Goal: Information Seeking & Learning: Find specific fact

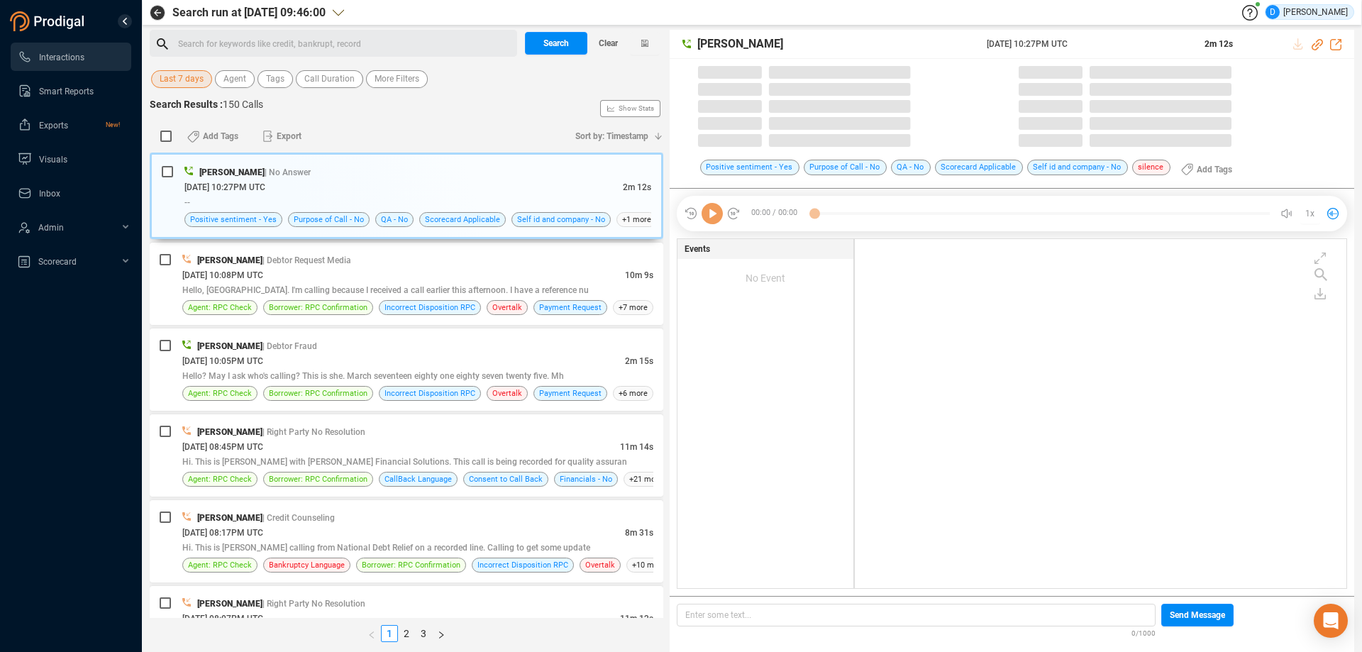
scroll to position [348, 485]
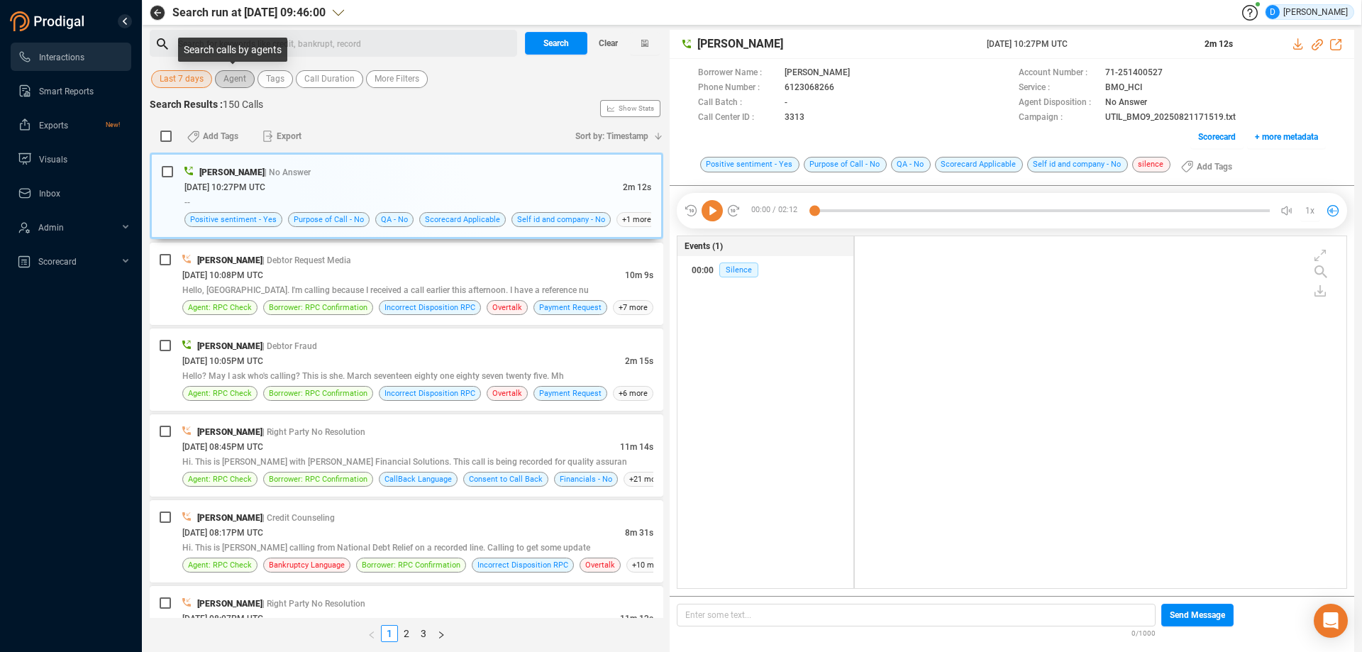
click at [236, 79] on span "Agent" at bounding box center [234, 79] width 23 height 18
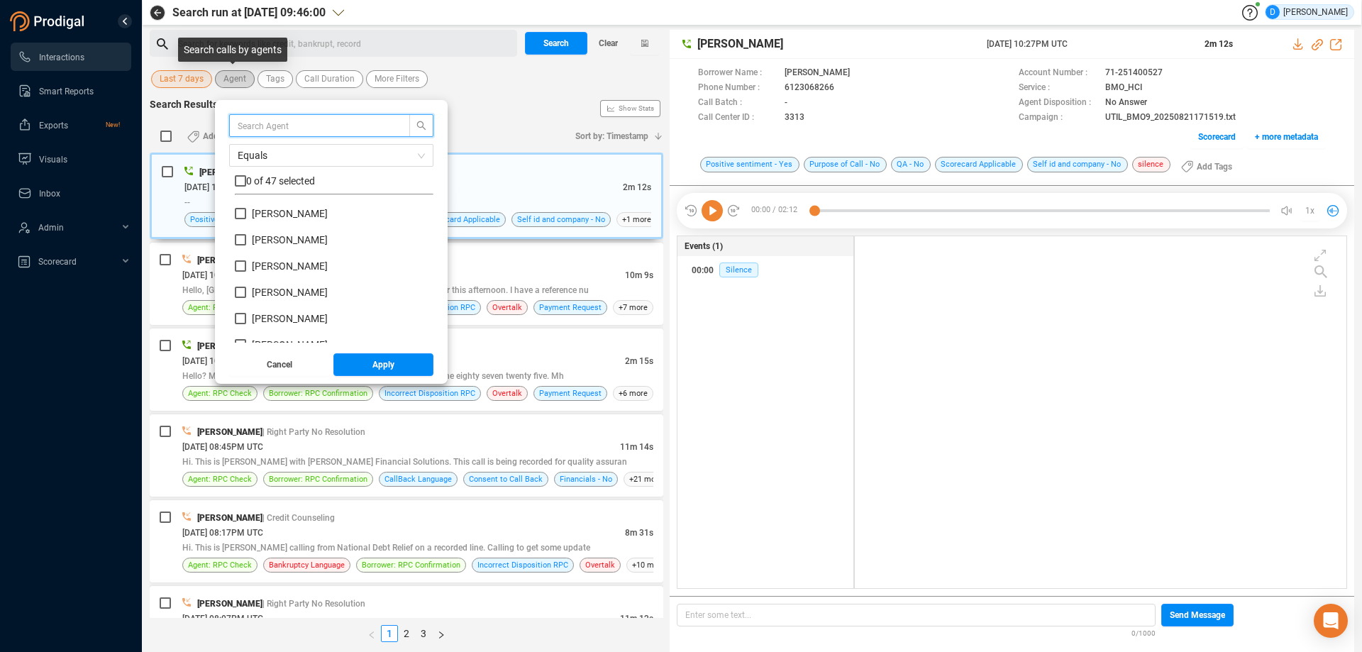
scroll to position [133, 192]
click at [260, 131] on input "text" at bounding box center [313, 126] width 150 height 16
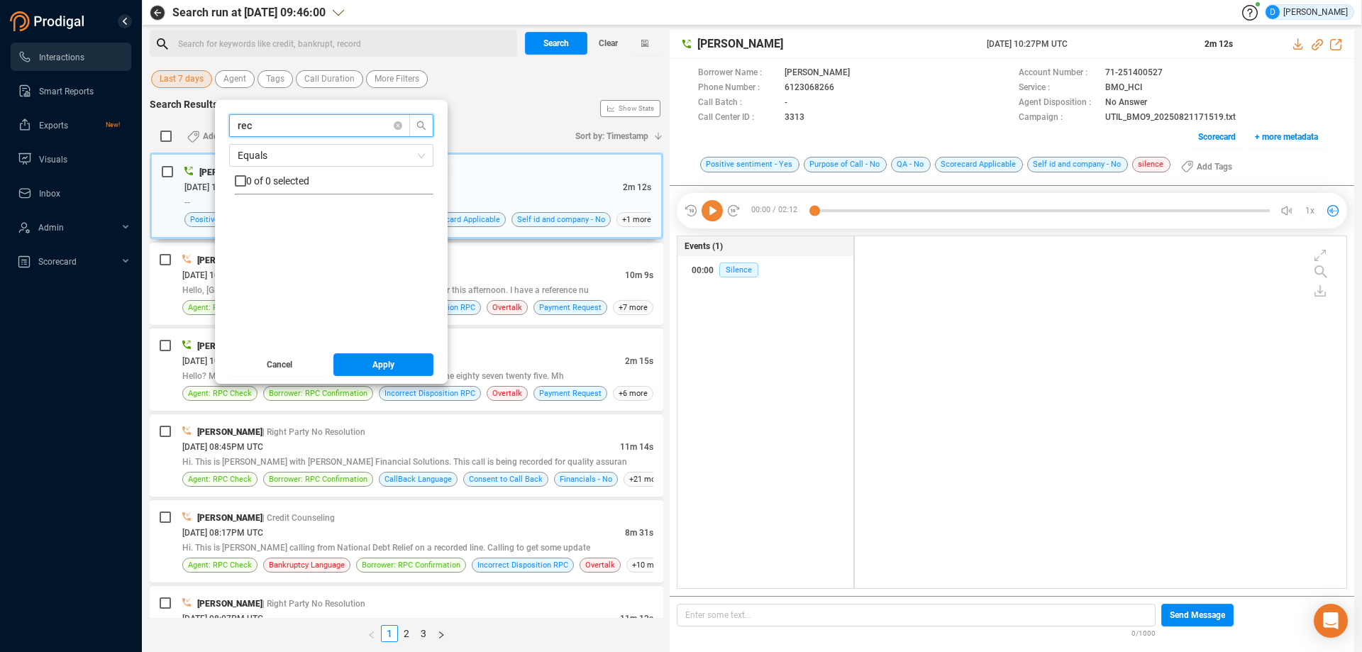
click at [277, 128] on input "rec" at bounding box center [313, 126] width 150 height 16
type input "r"
type input "ric"
click at [240, 216] on input "[PERSON_NAME] [GEOGRAPHIC_DATA]" at bounding box center [240, 213] width 11 height 11
checkbox input "true"
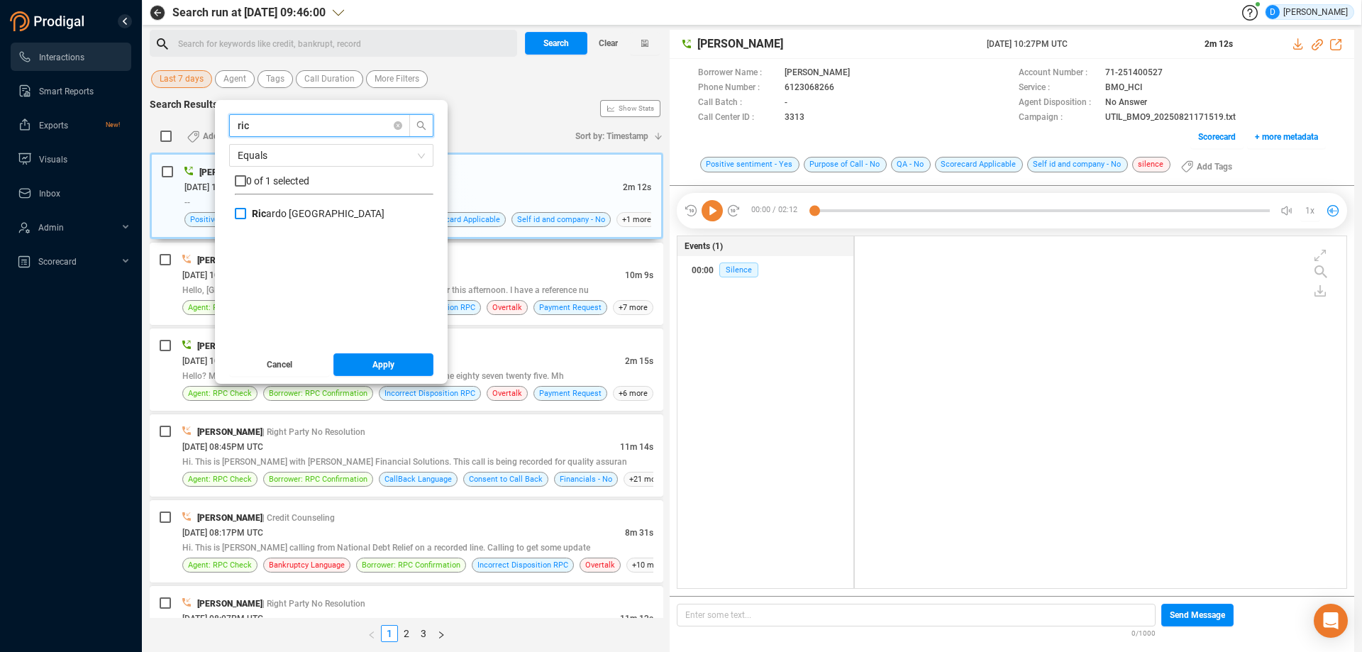
checkbox input "true"
click at [375, 365] on span "Apply" at bounding box center [383, 364] width 22 height 23
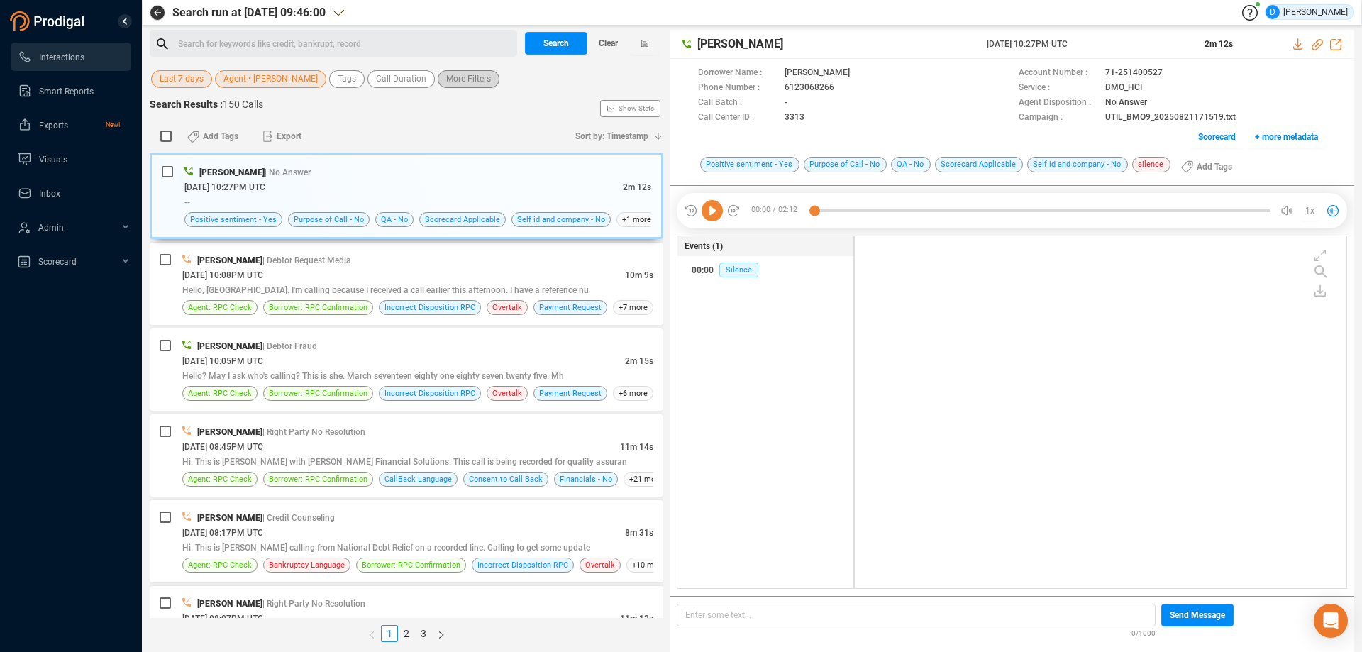
click at [463, 77] on span "More Filters" at bounding box center [468, 79] width 45 height 18
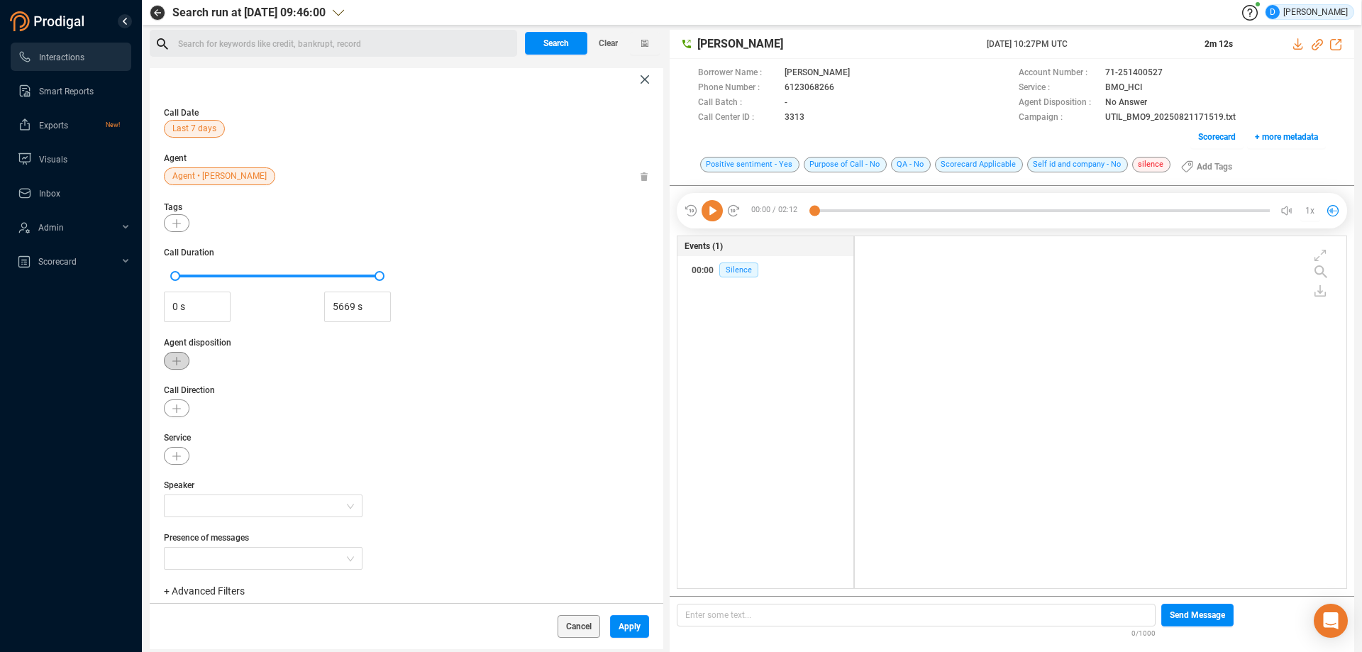
click at [177, 361] on icon "button" at bounding box center [176, 361] width 9 height 9
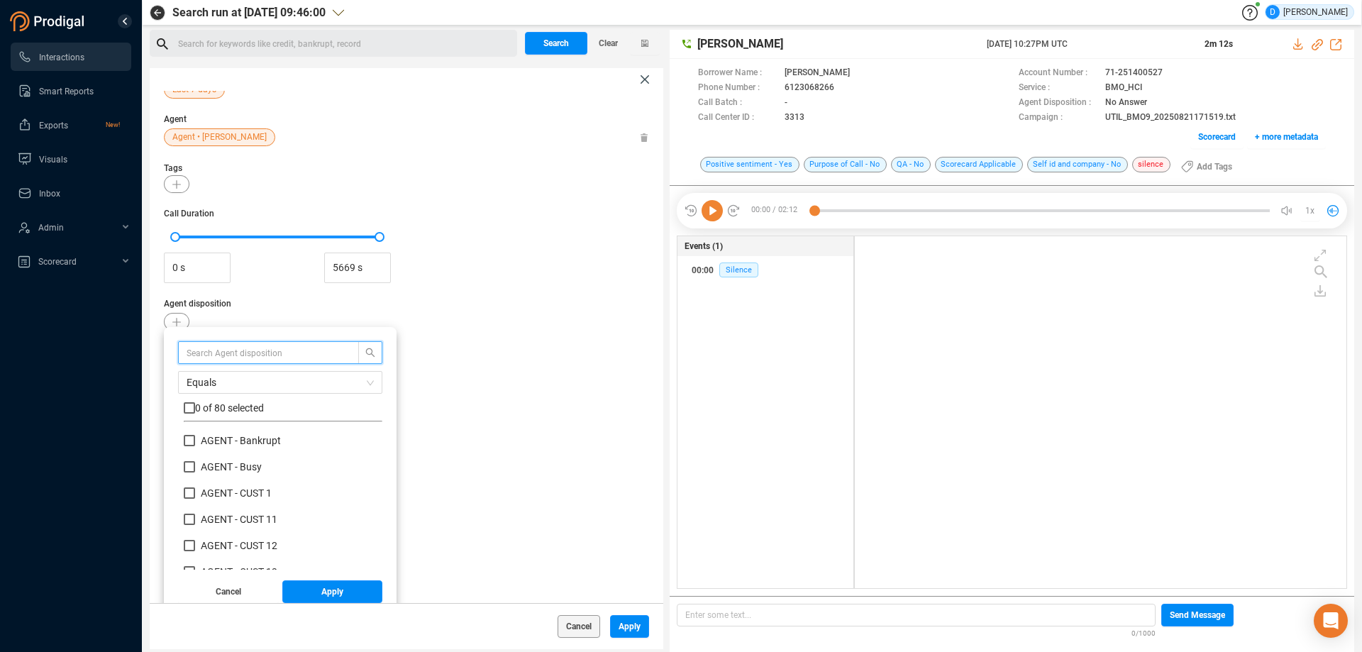
click at [198, 350] on input "text" at bounding box center [262, 353] width 150 height 16
type input "rpc"
click at [189, 404] on input "checkbox" at bounding box center [189, 407] width 11 height 11
checkbox input "true"
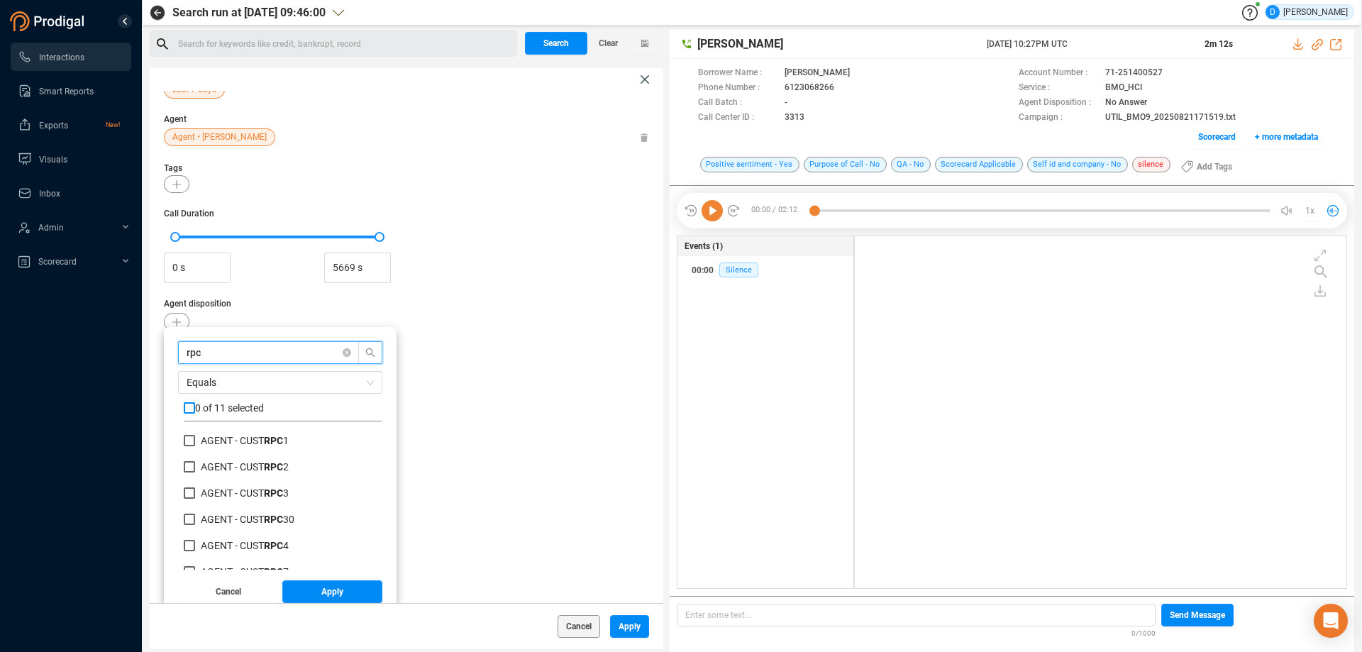
checkbox input "true"
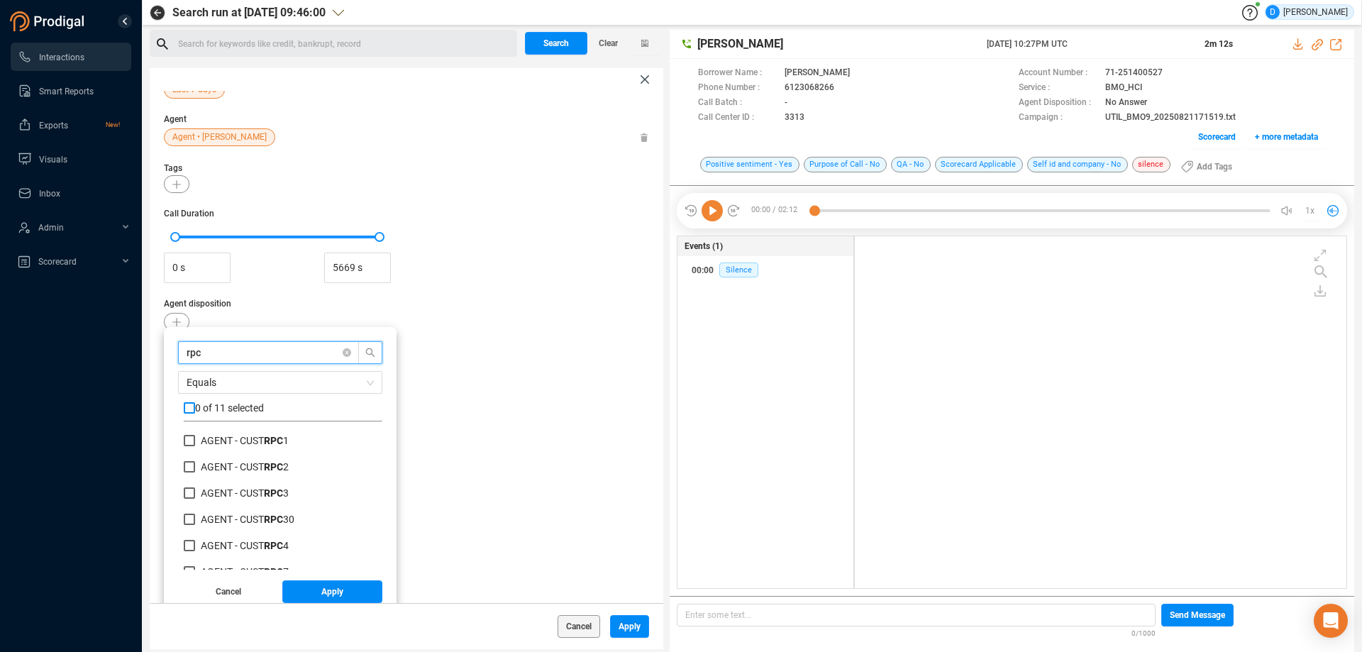
checkbox input "true"
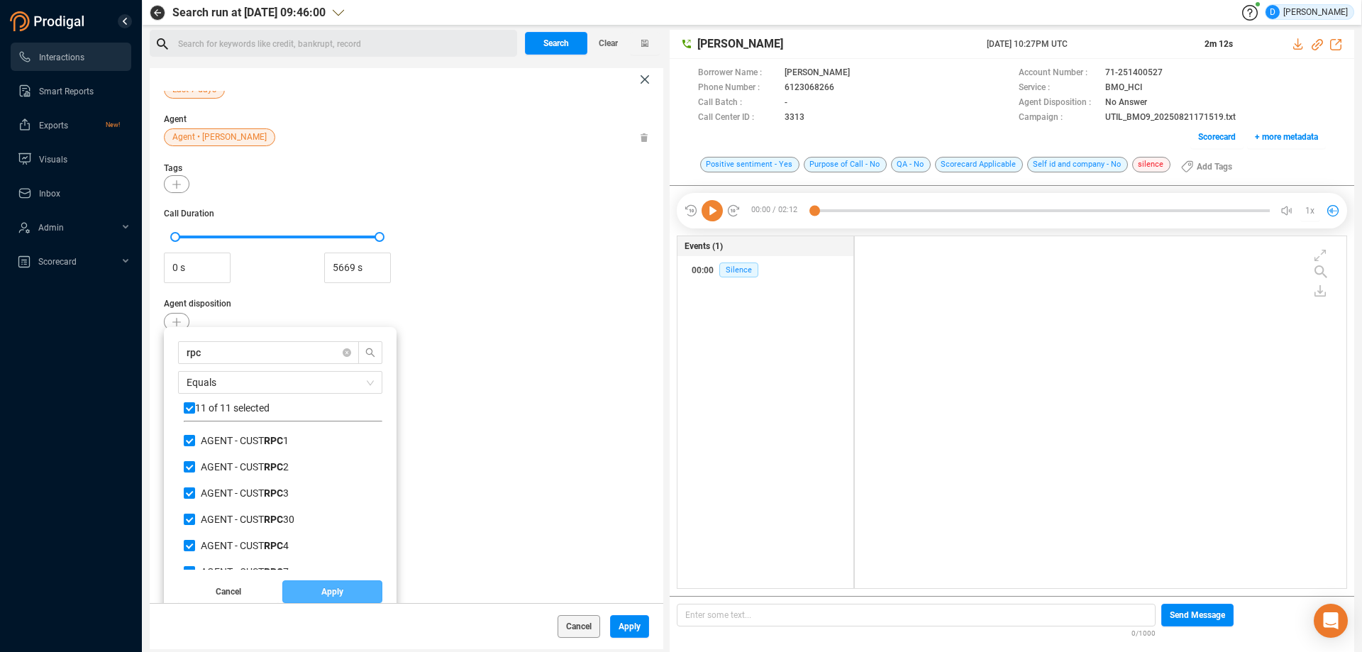
click at [327, 589] on span "Apply" at bounding box center [332, 591] width 22 height 23
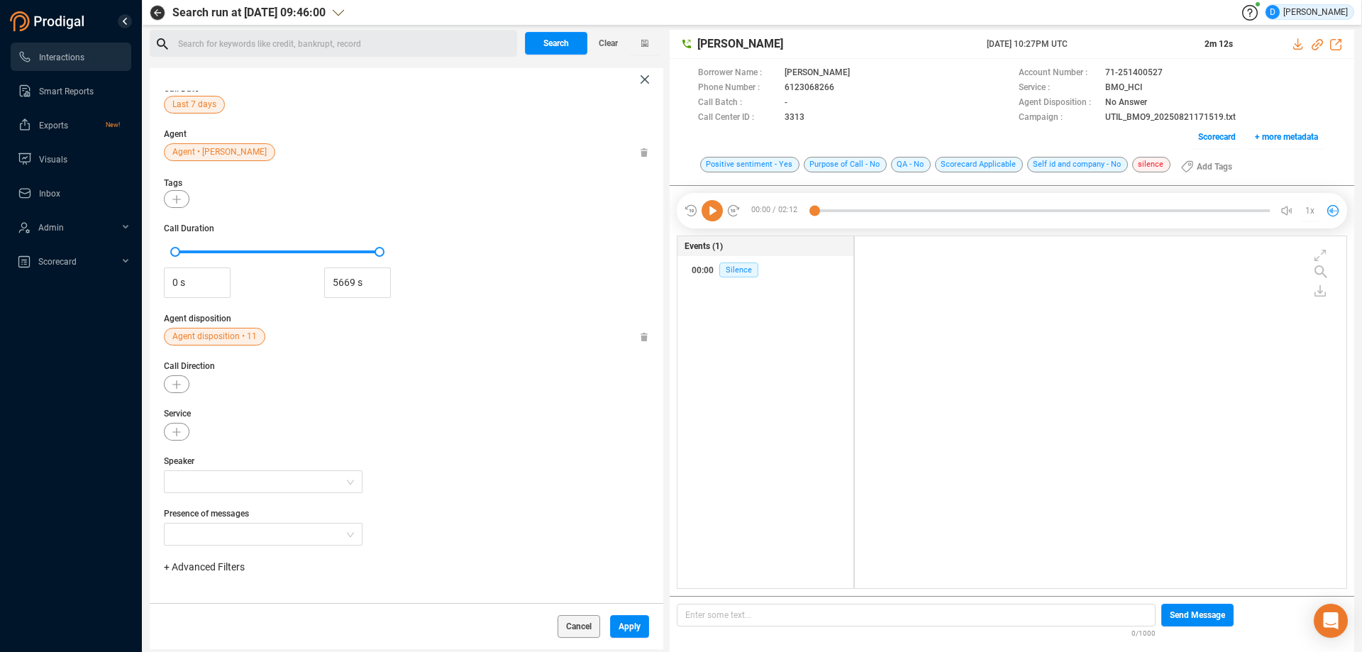
scroll to position [24, 0]
click at [640, 624] on span "Apply" at bounding box center [630, 626] width 22 height 23
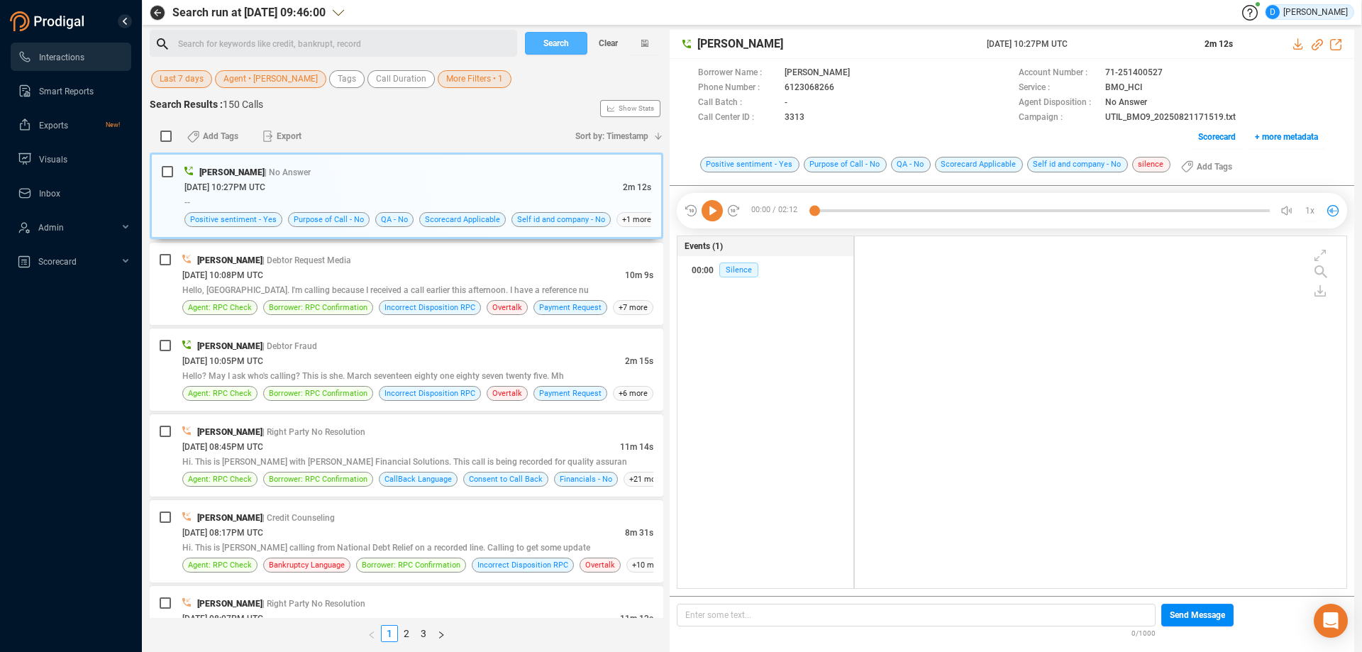
click at [551, 38] on span "Search" at bounding box center [556, 43] width 26 height 23
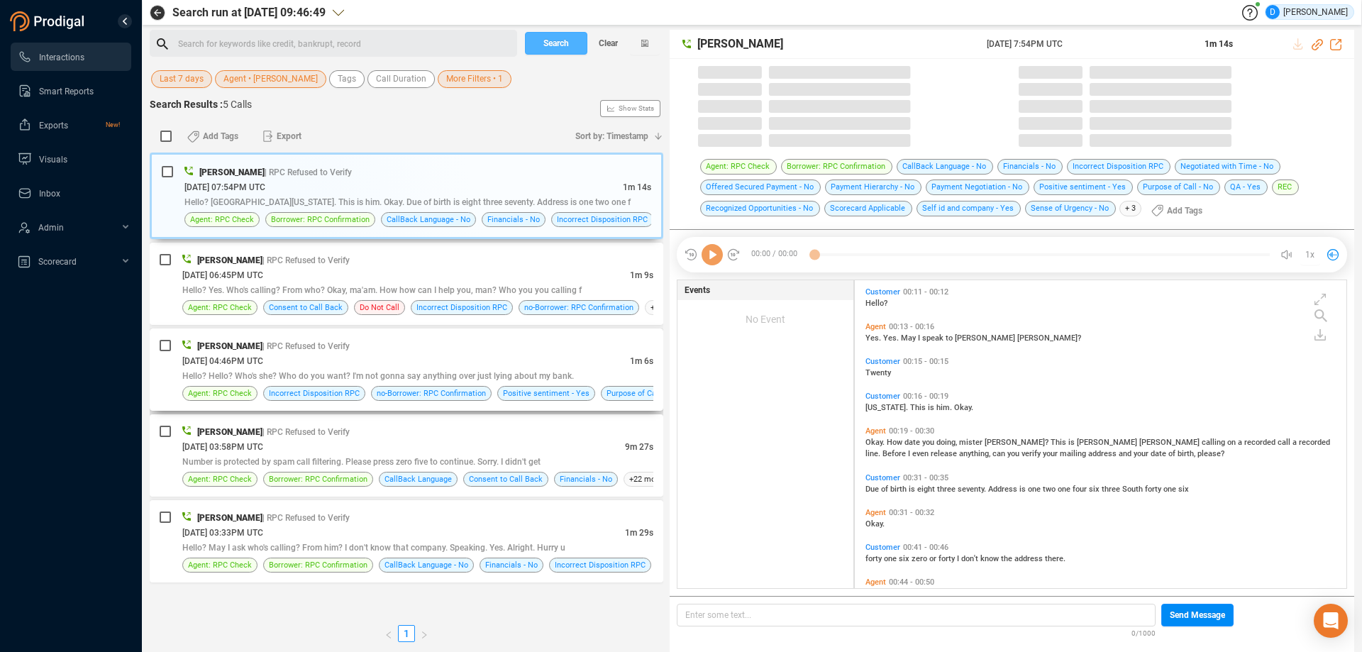
scroll to position [307, 485]
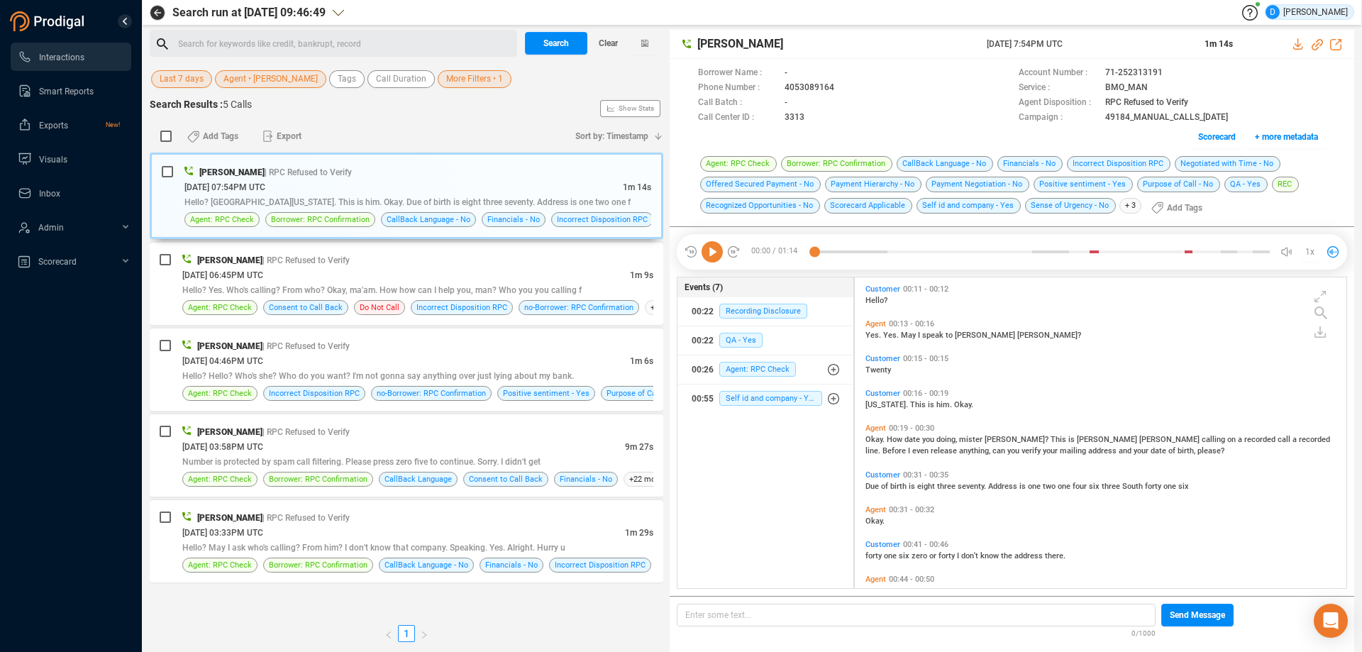
click at [712, 250] on icon at bounding box center [712, 251] width 21 height 21
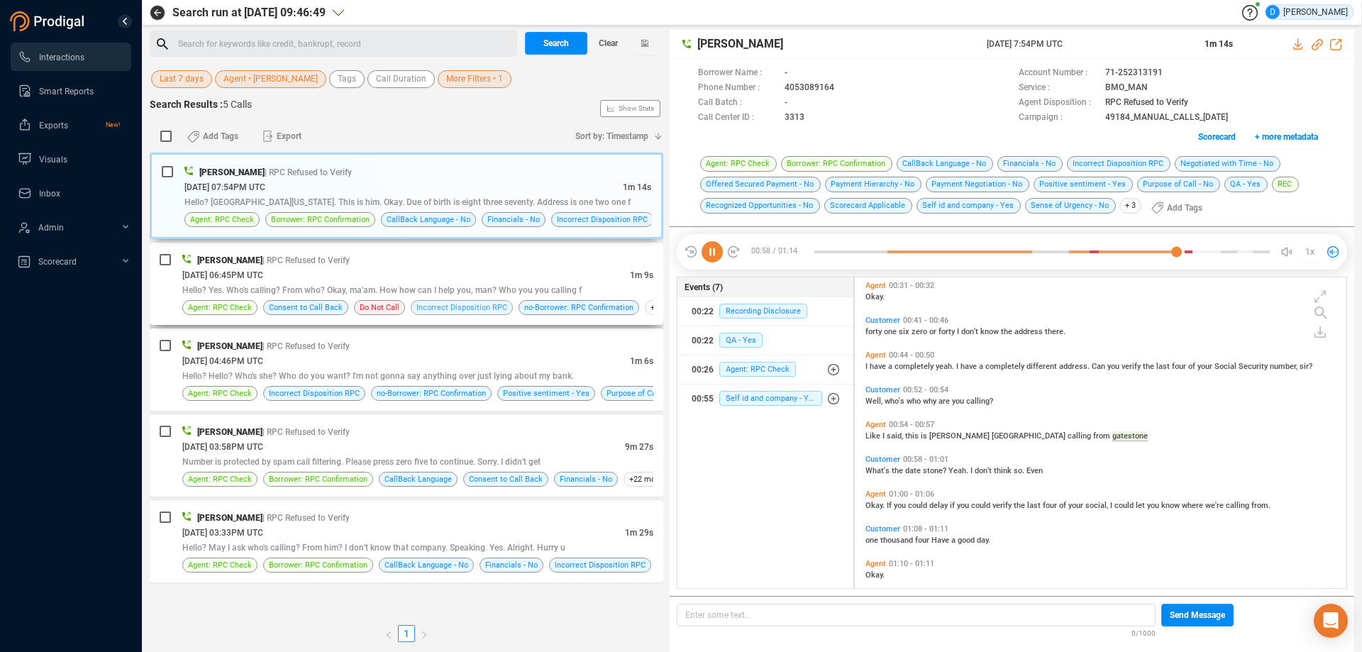
scroll to position [238, 0]
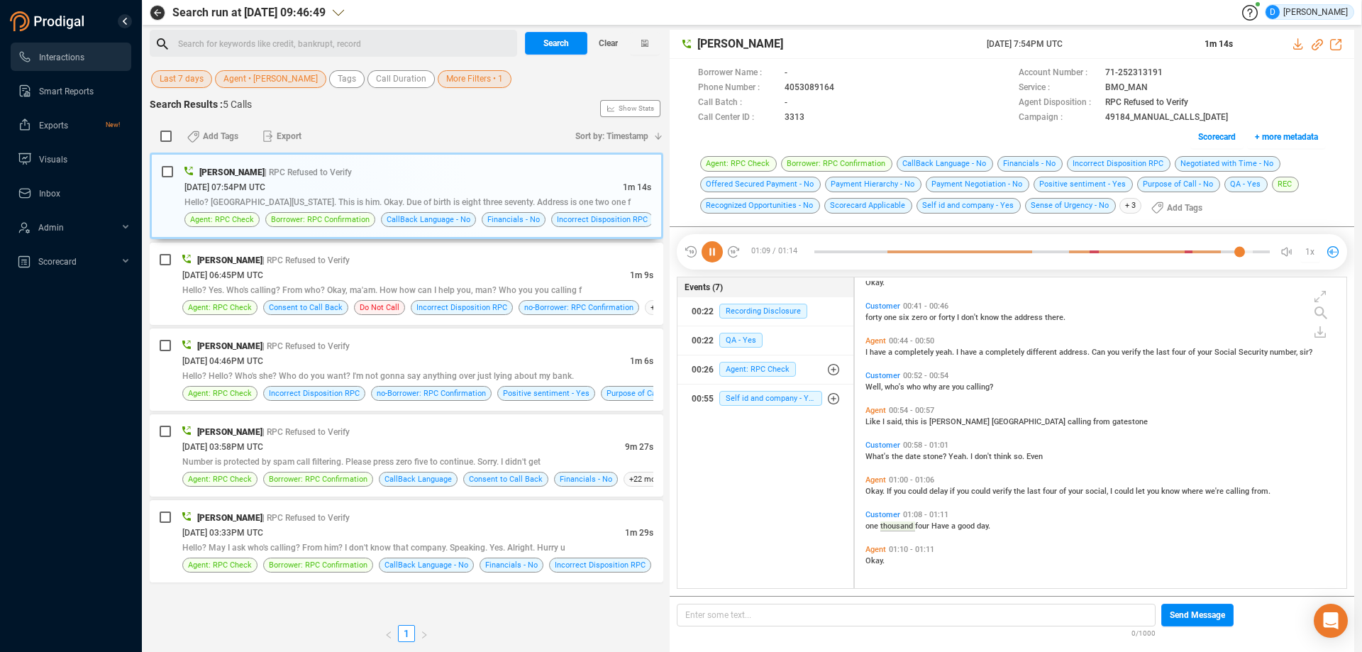
click at [715, 250] on icon at bounding box center [712, 251] width 21 height 21
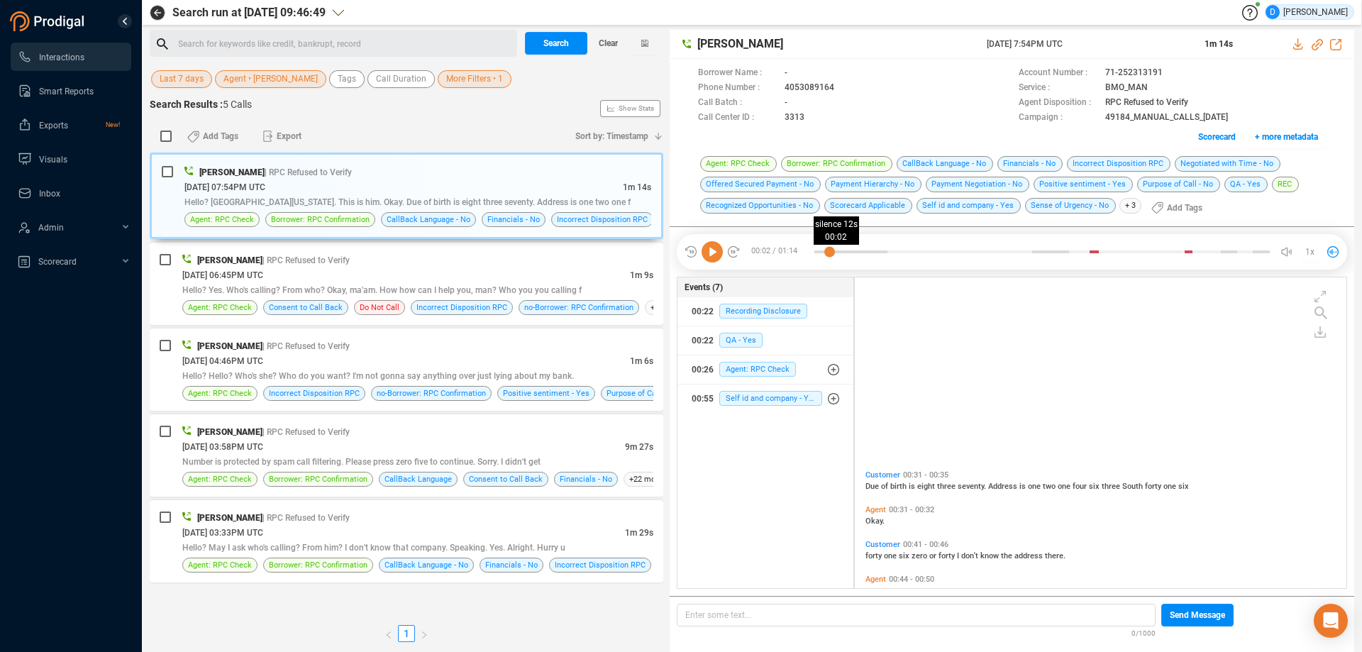
drag, startPoint x: 1242, startPoint y: 245, endPoint x: 826, endPoint y: 250, distance: 416.4
click at [826, 250] on div at bounding box center [1041, 251] width 455 height 21
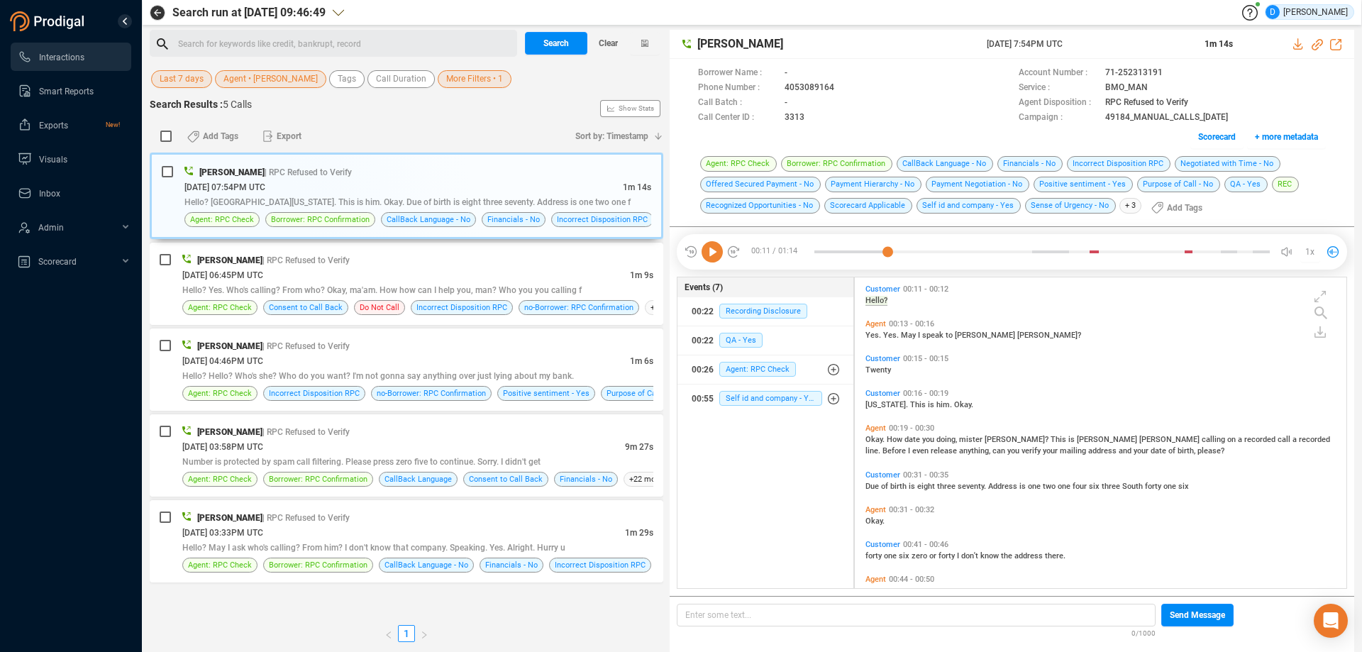
click at [708, 250] on icon at bounding box center [712, 251] width 21 height 21
drag, startPoint x: 897, startPoint y: 250, endPoint x: 793, endPoint y: 255, distance: 104.4
click at [793, 255] on div "00:13 / 01:14 silence 12s 00:00 1x" at bounding box center [1012, 251] width 670 height 35
click at [713, 253] on icon at bounding box center [712, 251] width 21 height 21
click at [709, 248] on icon at bounding box center [712, 251] width 21 height 21
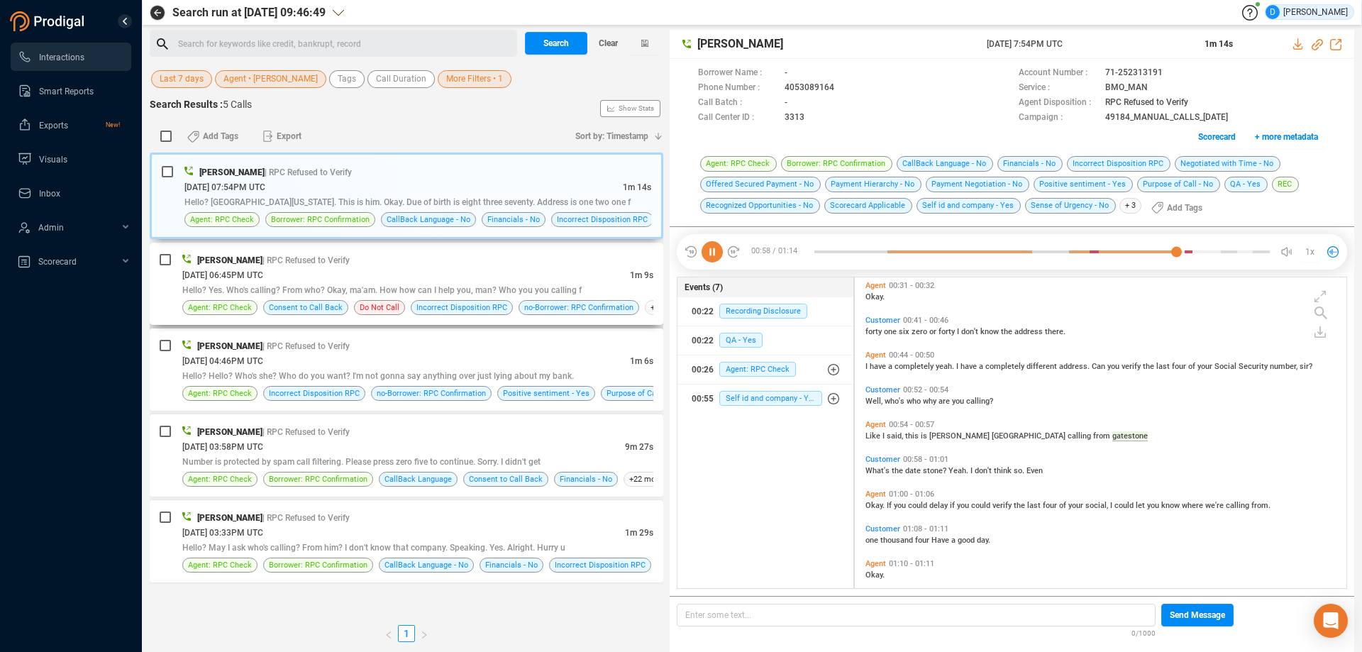
scroll to position [238, 0]
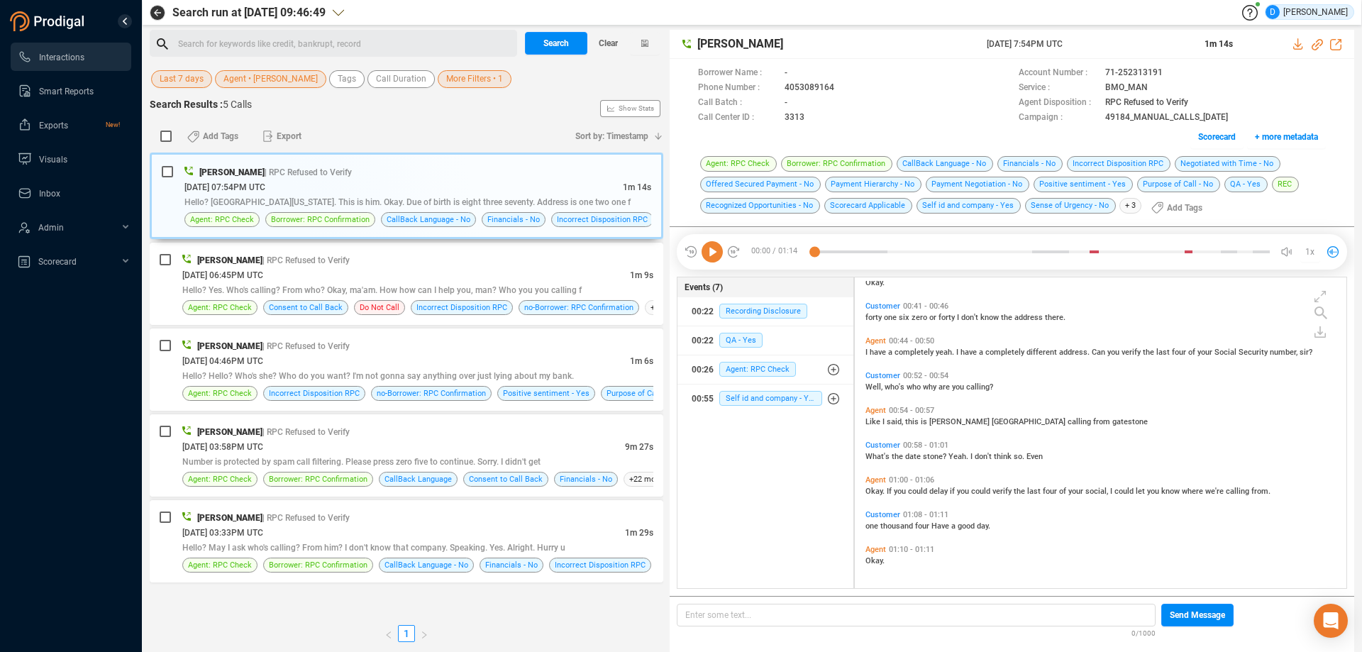
click at [712, 251] on icon at bounding box center [712, 251] width 21 height 21
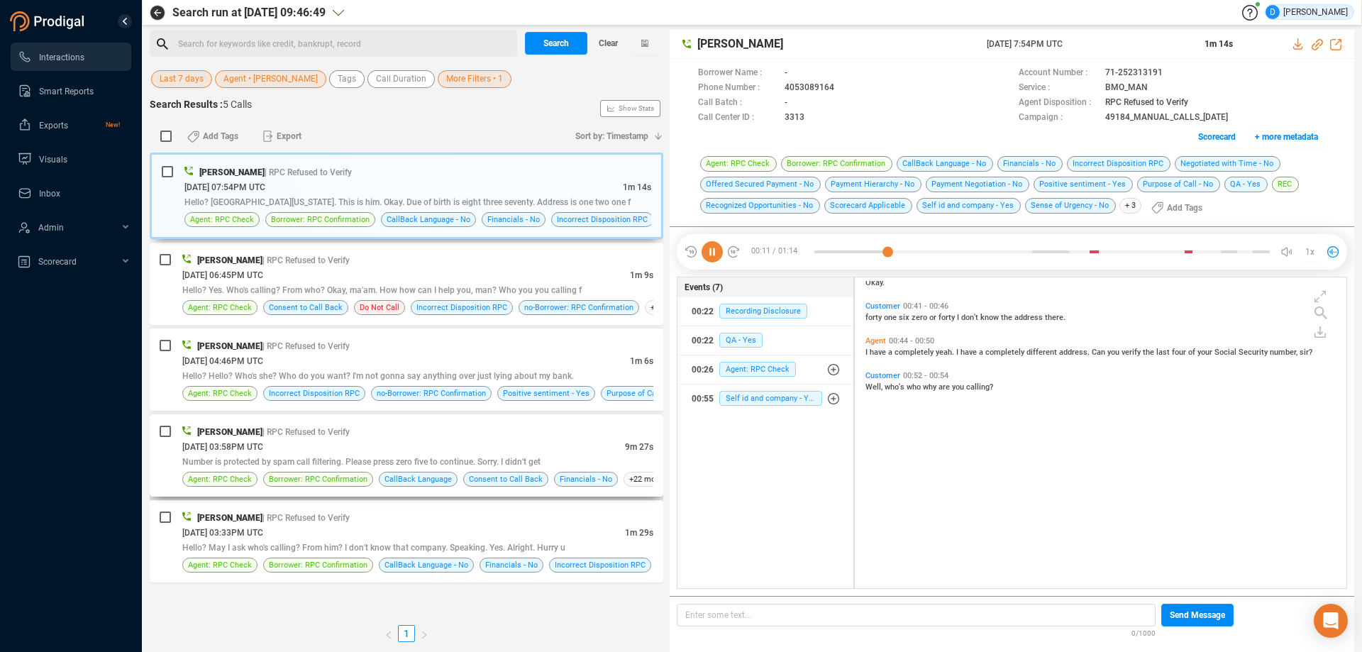
scroll to position [0, 0]
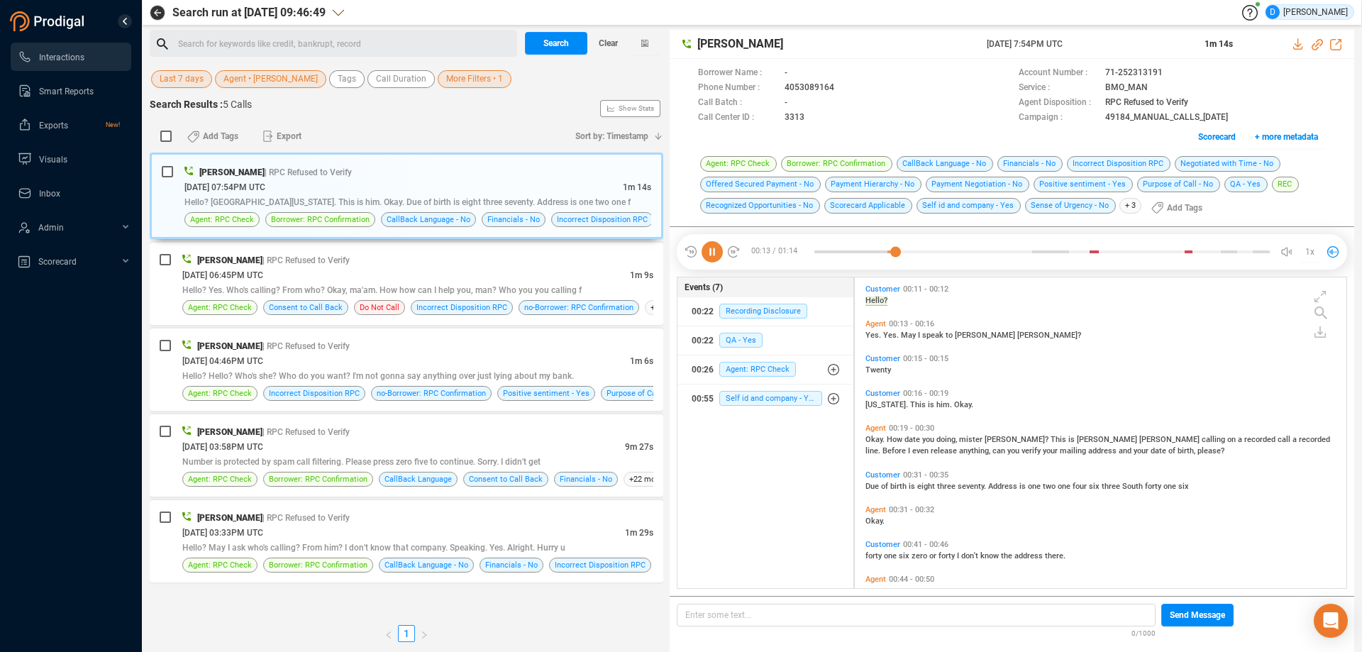
click at [718, 257] on icon at bounding box center [712, 251] width 21 height 21
click at [482, 260] on div "[PERSON_NAME] | RPC Refused to Verify" at bounding box center [417, 260] width 471 height 15
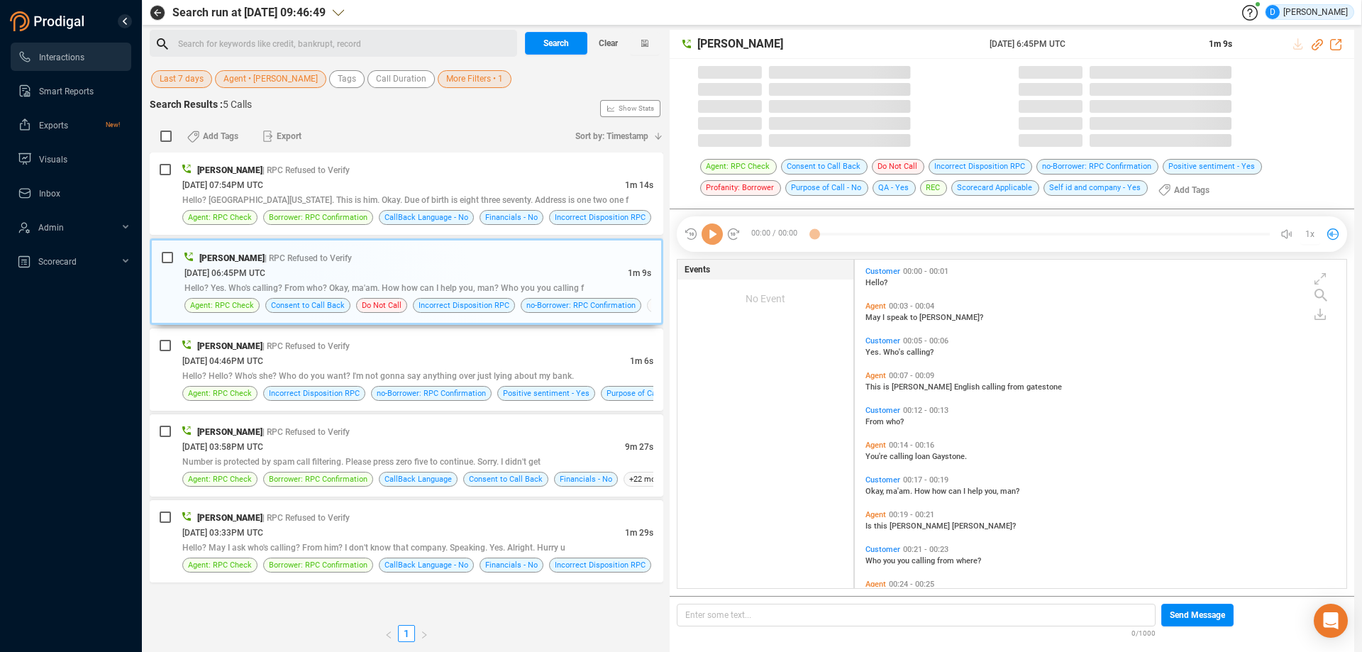
scroll to position [328, 485]
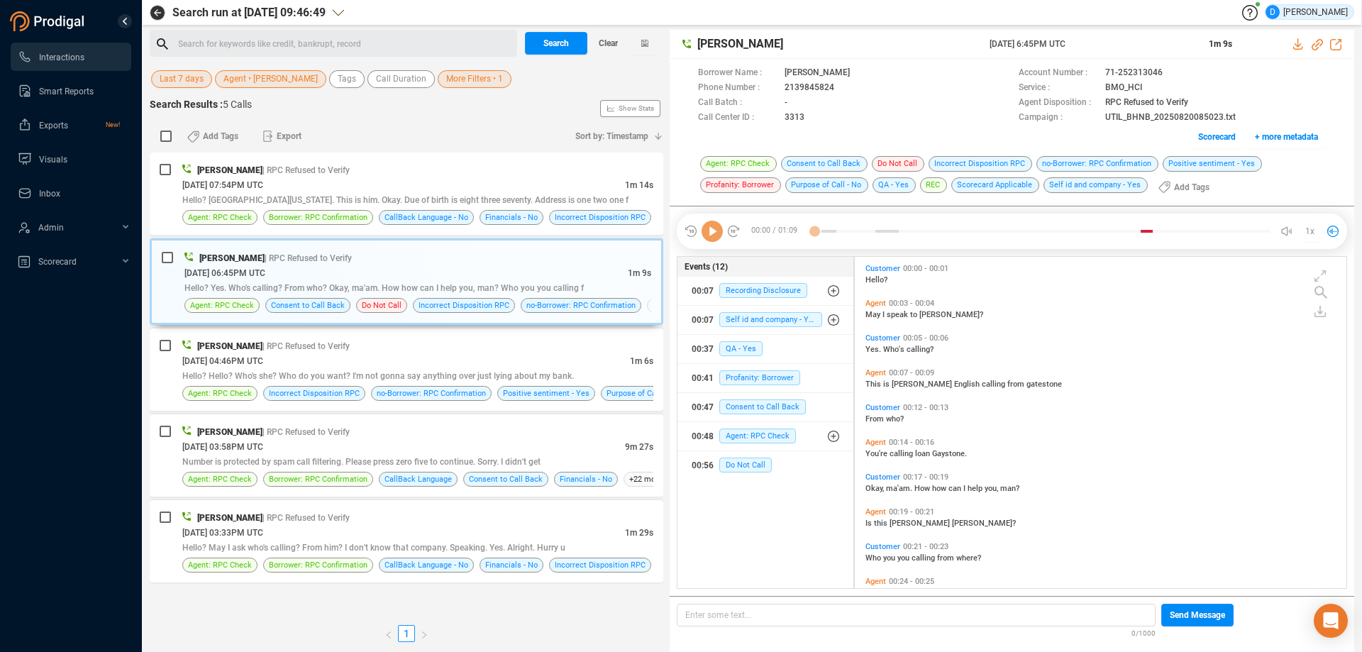
drag, startPoint x: 711, startPoint y: 238, endPoint x: 708, endPoint y: 258, distance: 20.1
click at [712, 240] on icon at bounding box center [712, 231] width 21 height 21
click at [708, 225] on icon at bounding box center [712, 231] width 21 height 21
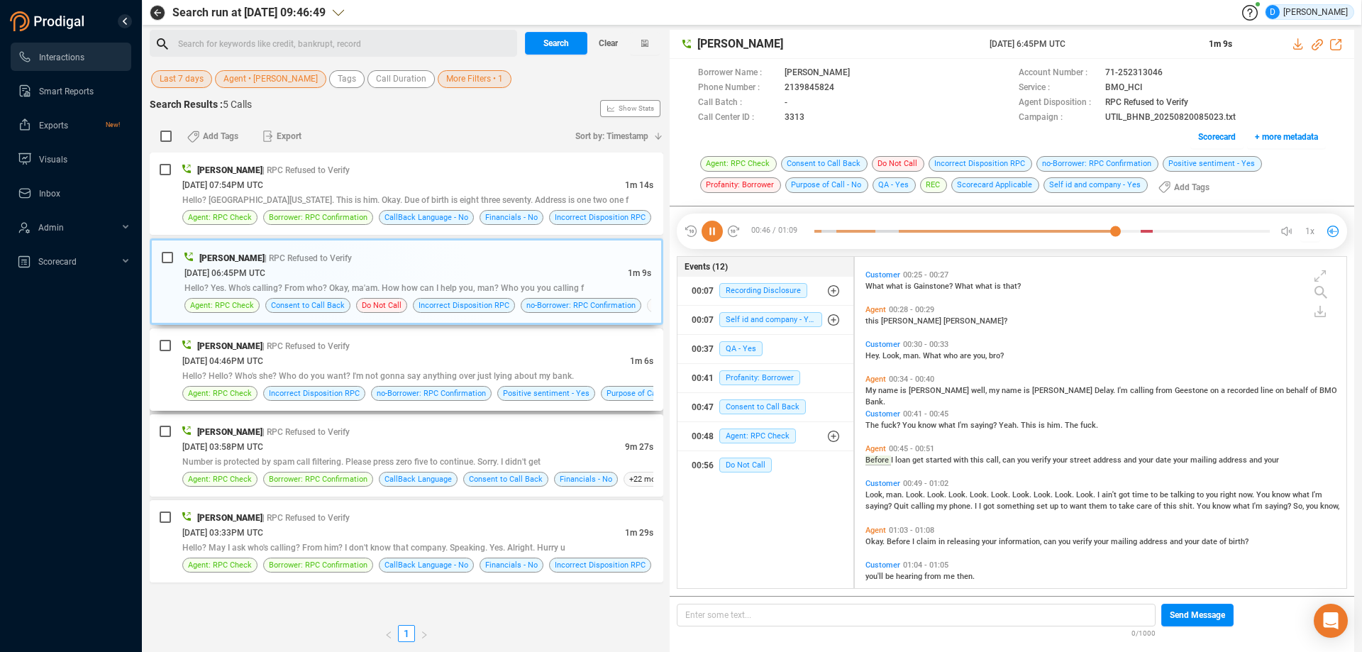
scroll to position [357, 0]
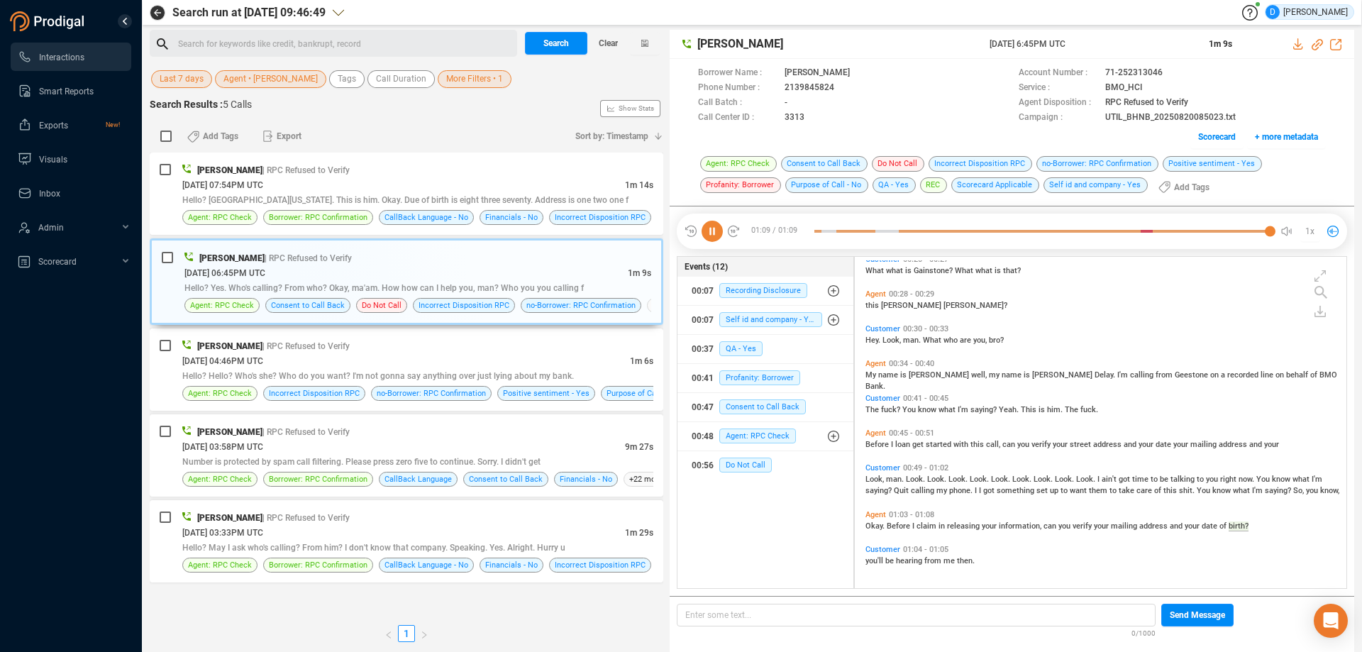
click at [714, 234] on icon at bounding box center [712, 231] width 21 height 21
click at [180, 81] on span "Last 7 days" at bounding box center [182, 79] width 44 height 18
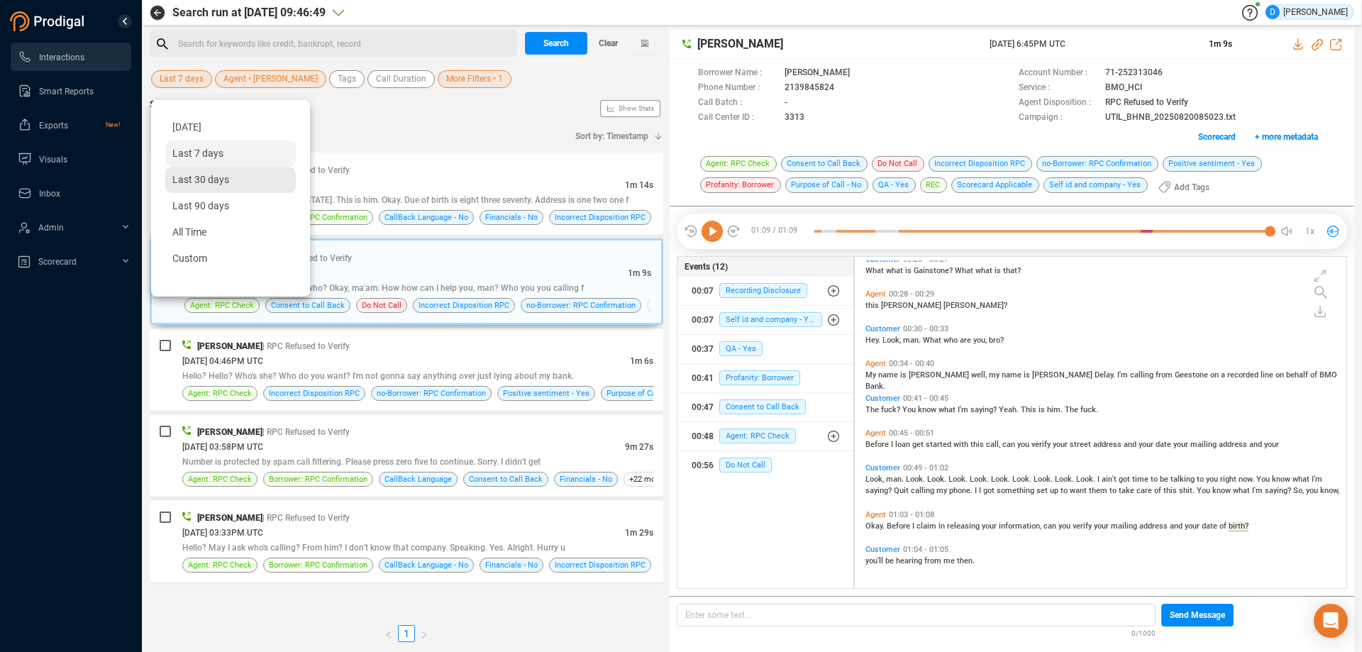
click at [200, 185] on span "Last 30 days" at bounding box center [200, 179] width 57 height 11
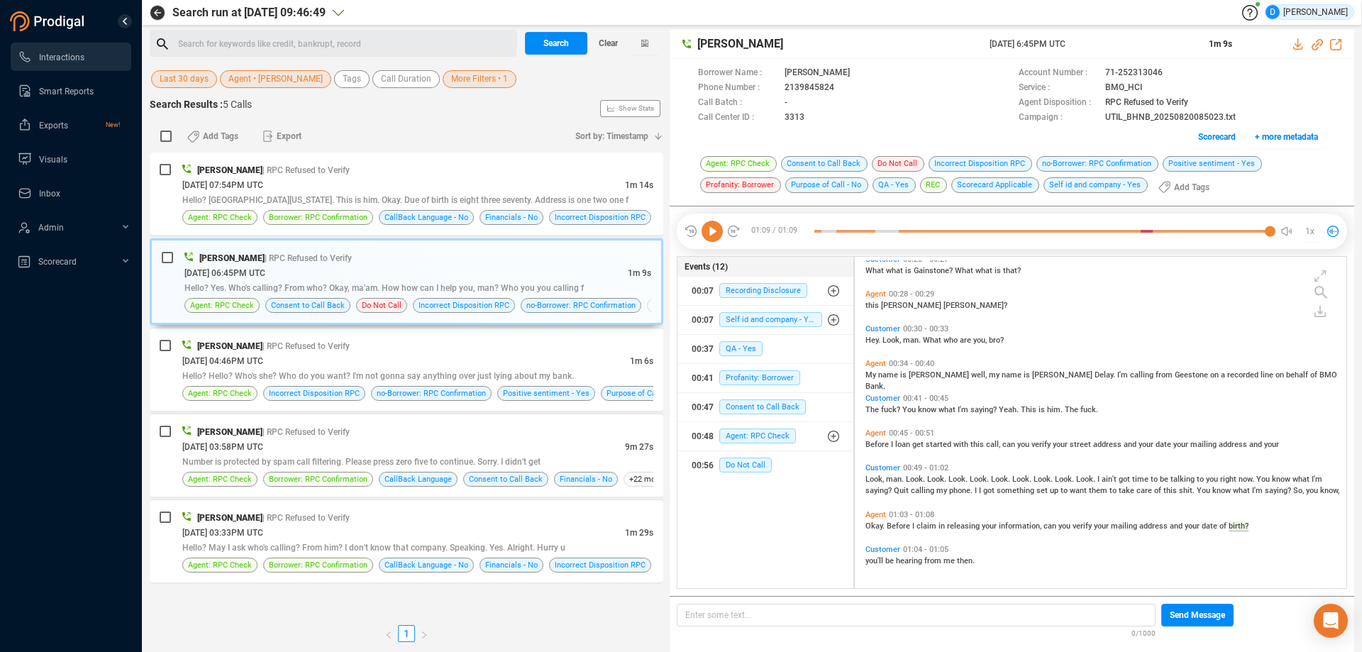
click at [460, 84] on span "More Filters • 1" at bounding box center [479, 79] width 57 height 18
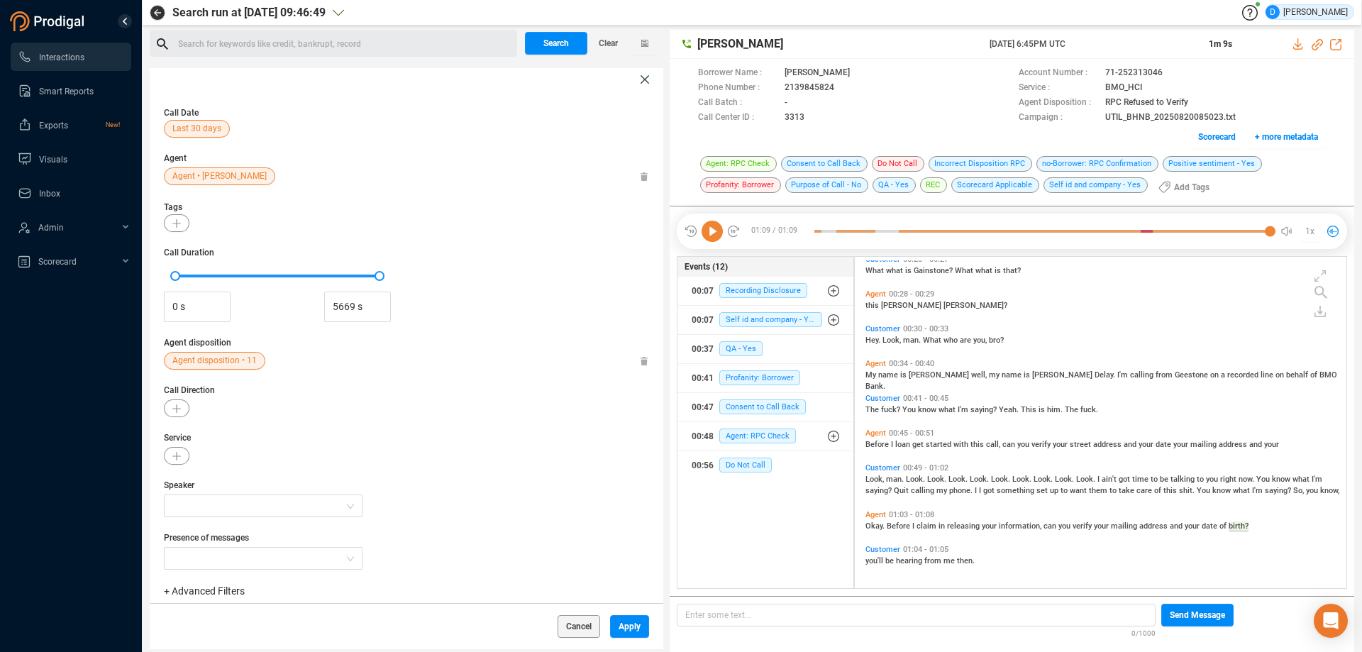
click at [215, 363] on span "Agent disposition • 11" at bounding box center [214, 361] width 84 height 18
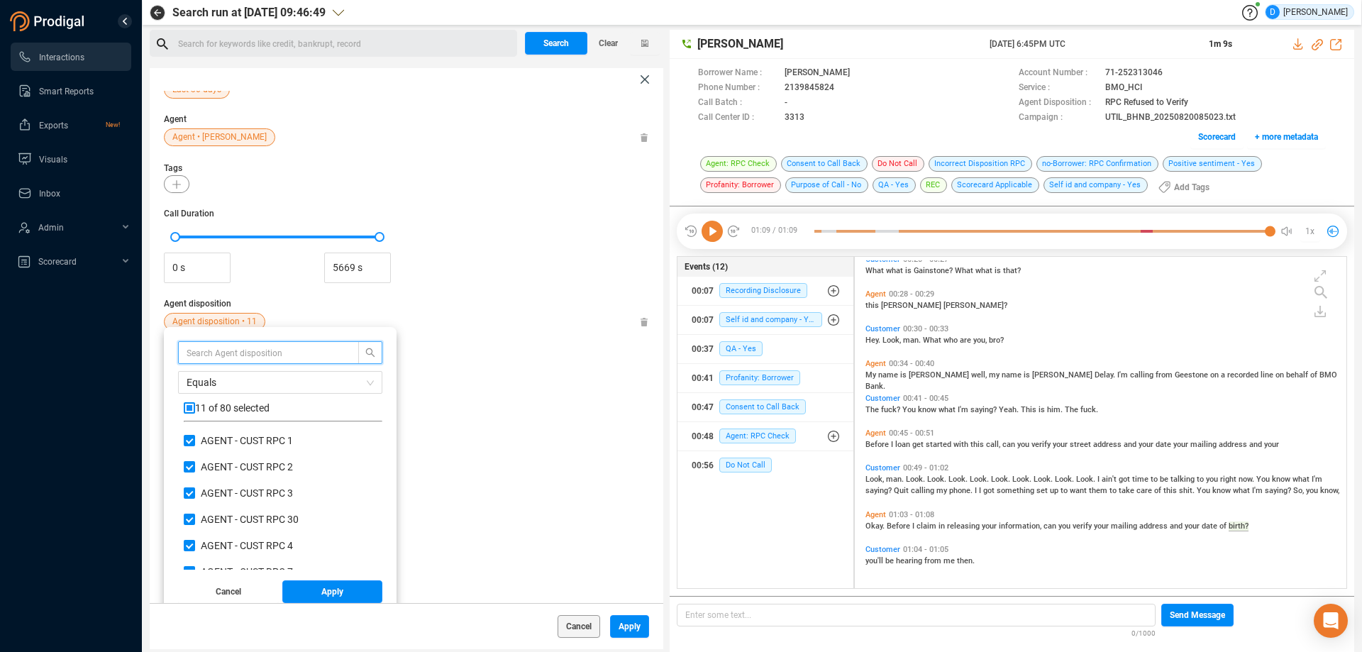
scroll to position [133, 192]
click at [191, 410] on input "checkbox" at bounding box center [189, 407] width 11 height 11
checkbox input "true"
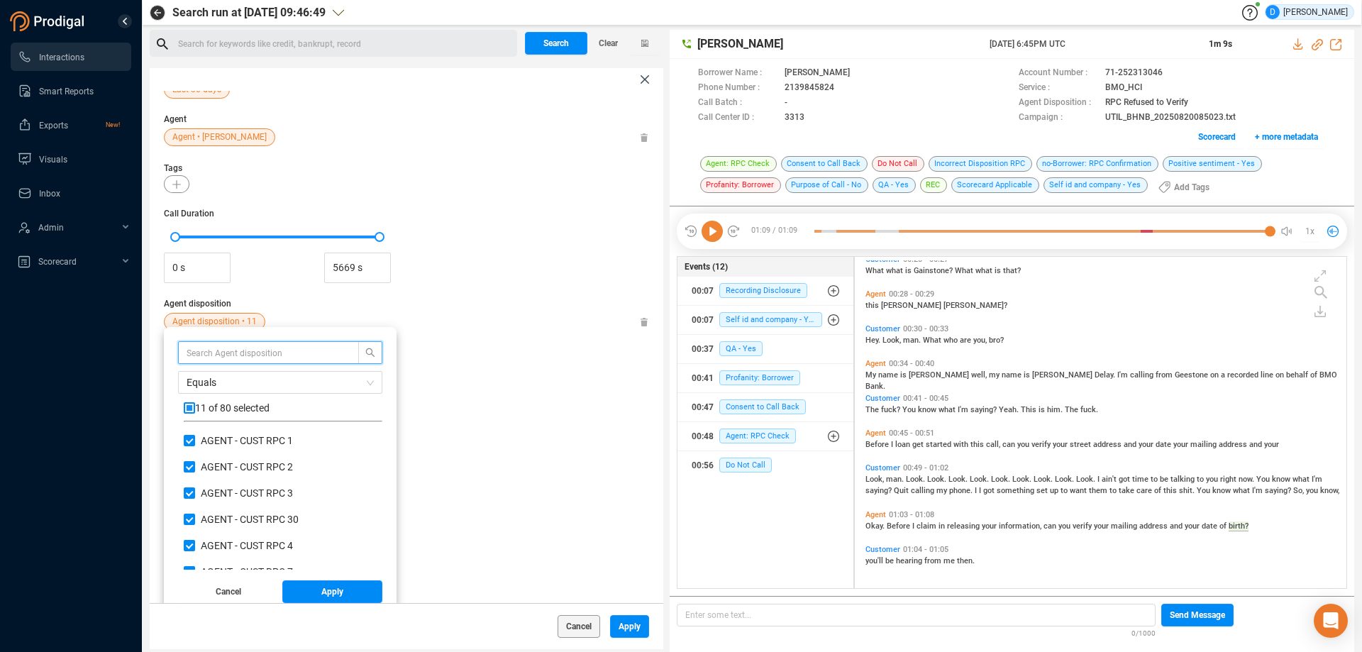
checkbox input "true"
click at [331, 587] on span "Apply" at bounding box center [332, 591] width 22 height 23
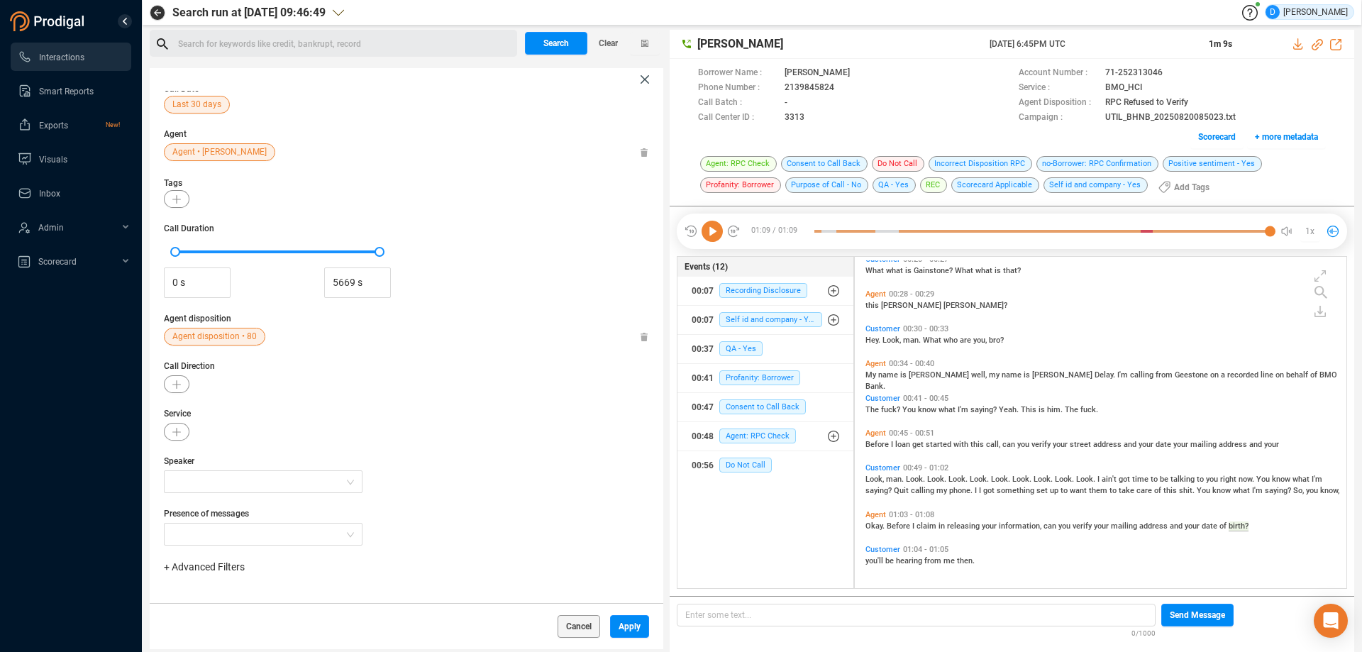
scroll to position [24, 0]
click at [554, 45] on span "Search" at bounding box center [556, 43] width 26 height 23
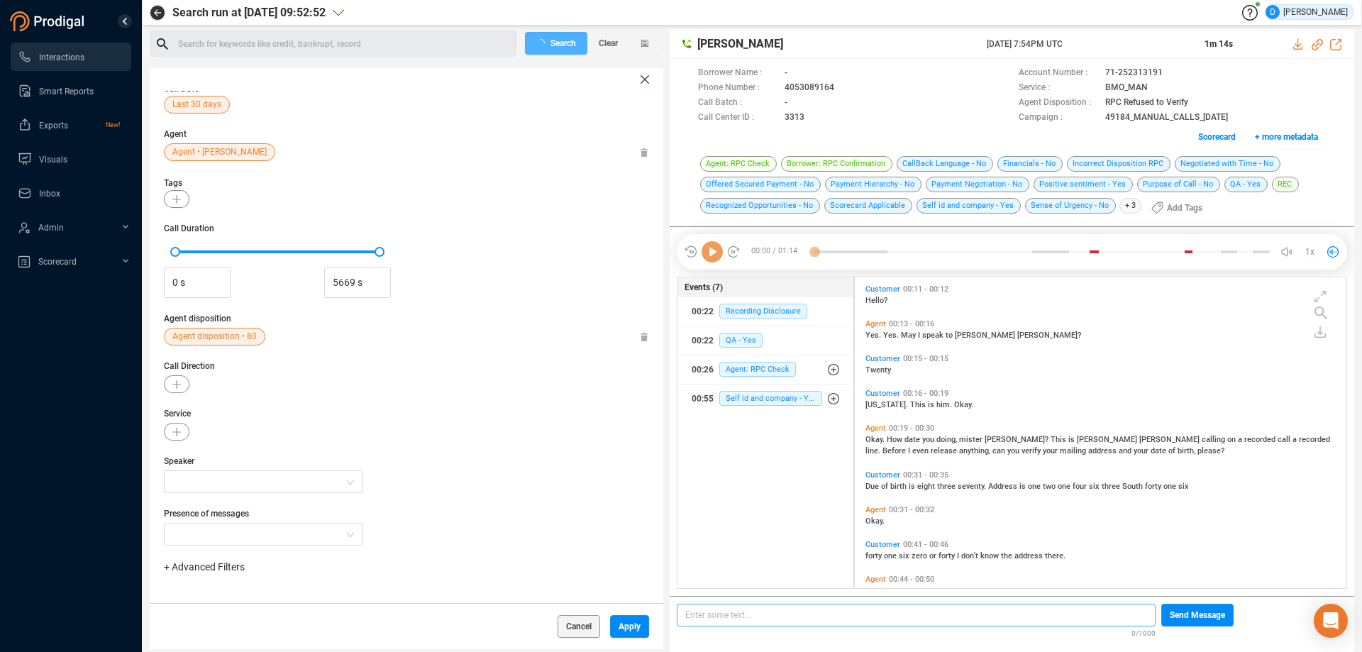
scroll to position [307, 485]
click at [623, 628] on span "Apply" at bounding box center [630, 626] width 22 height 23
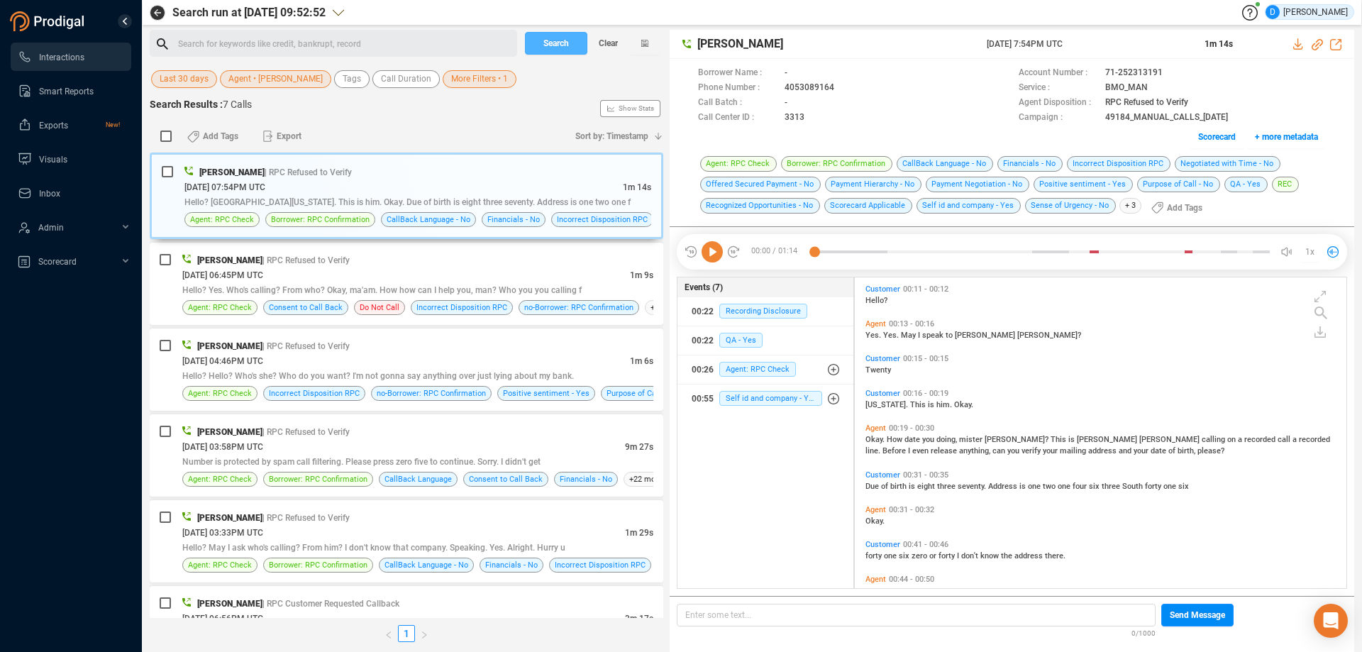
click at [553, 48] on span "Search" at bounding box center [556, 43] width 26 height 23
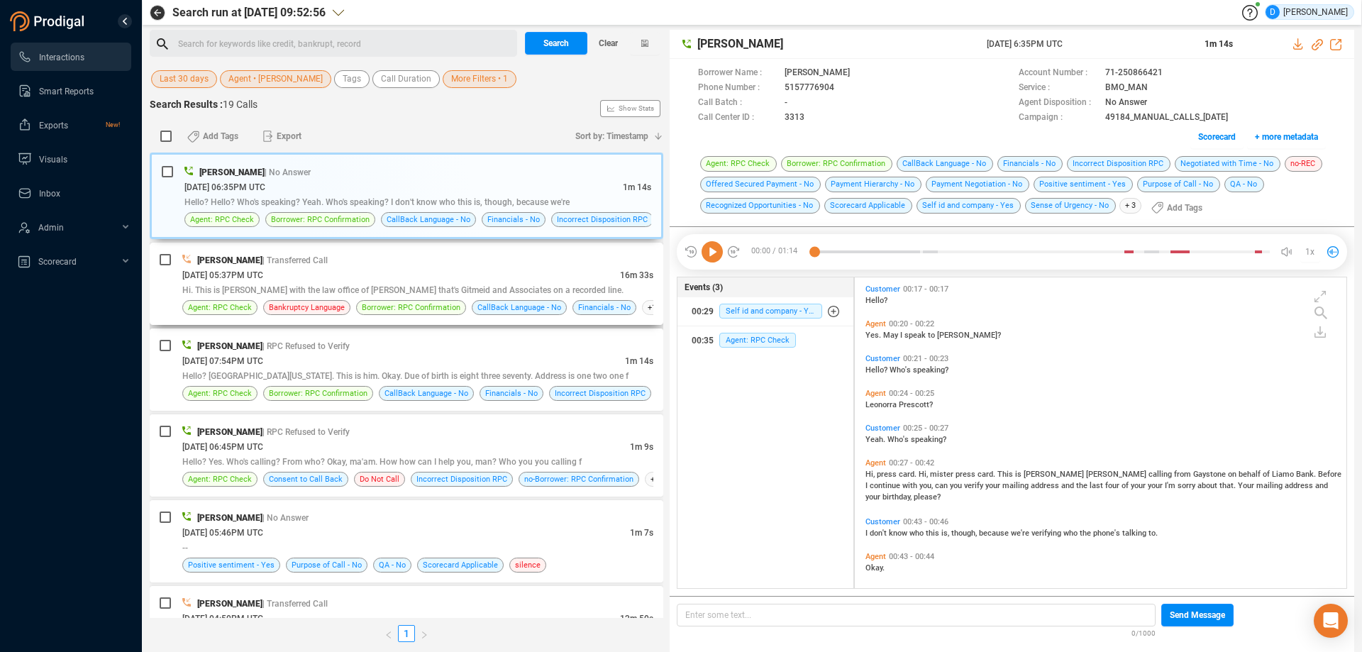
click at [561, 273] on div "[DATE] 05:37PM UTC" at bounding box center [401, 274] width 438 height 15
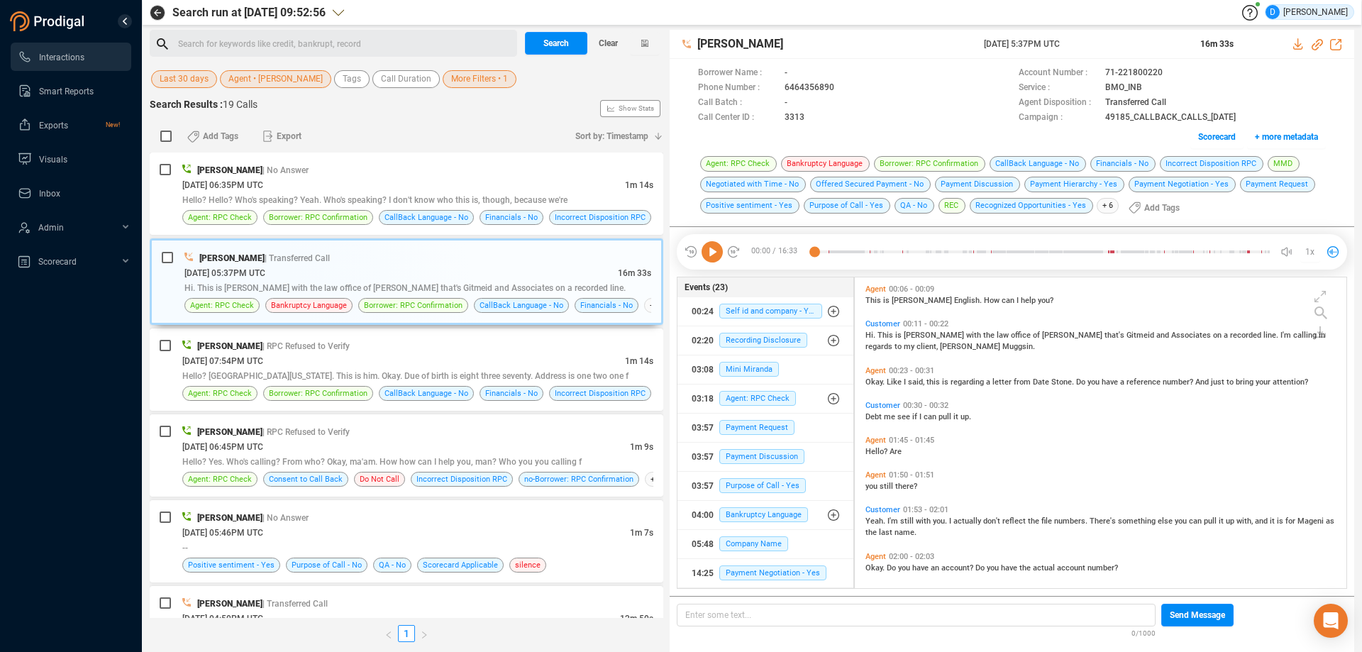
click at [715, 251] on icon at bounding box center [712, 251] width 21 height 21
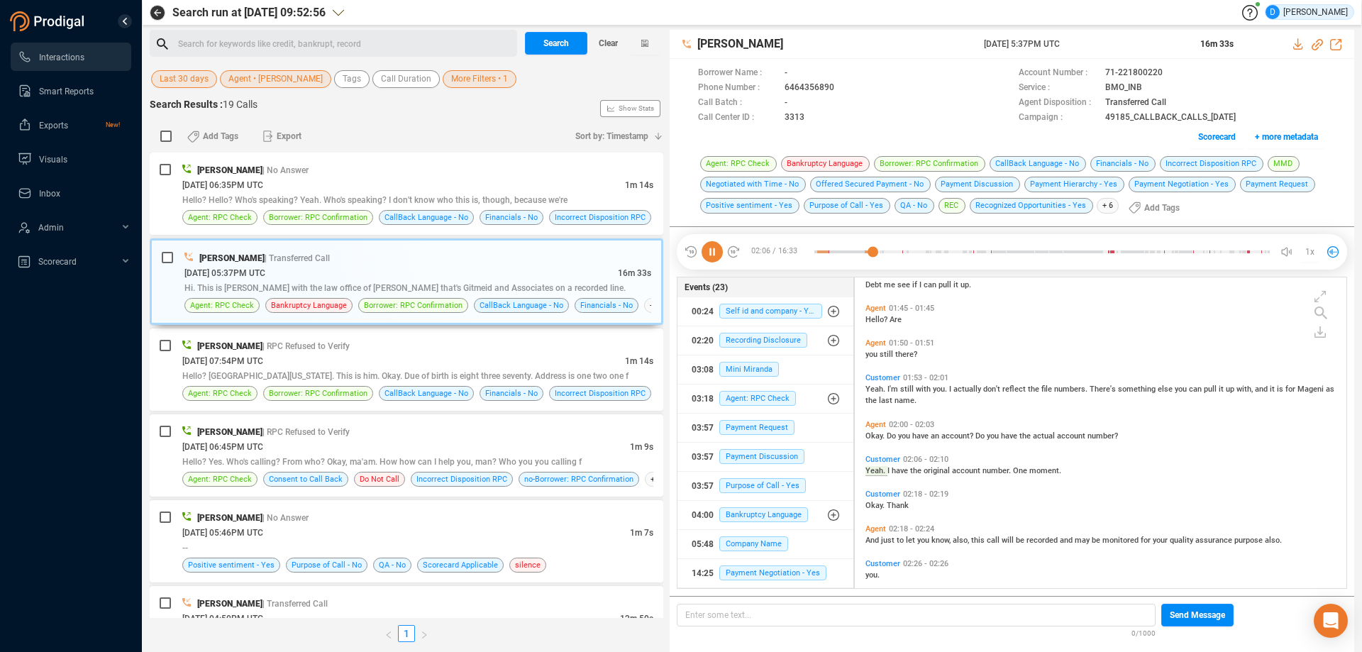
scroll to position [167, 0]
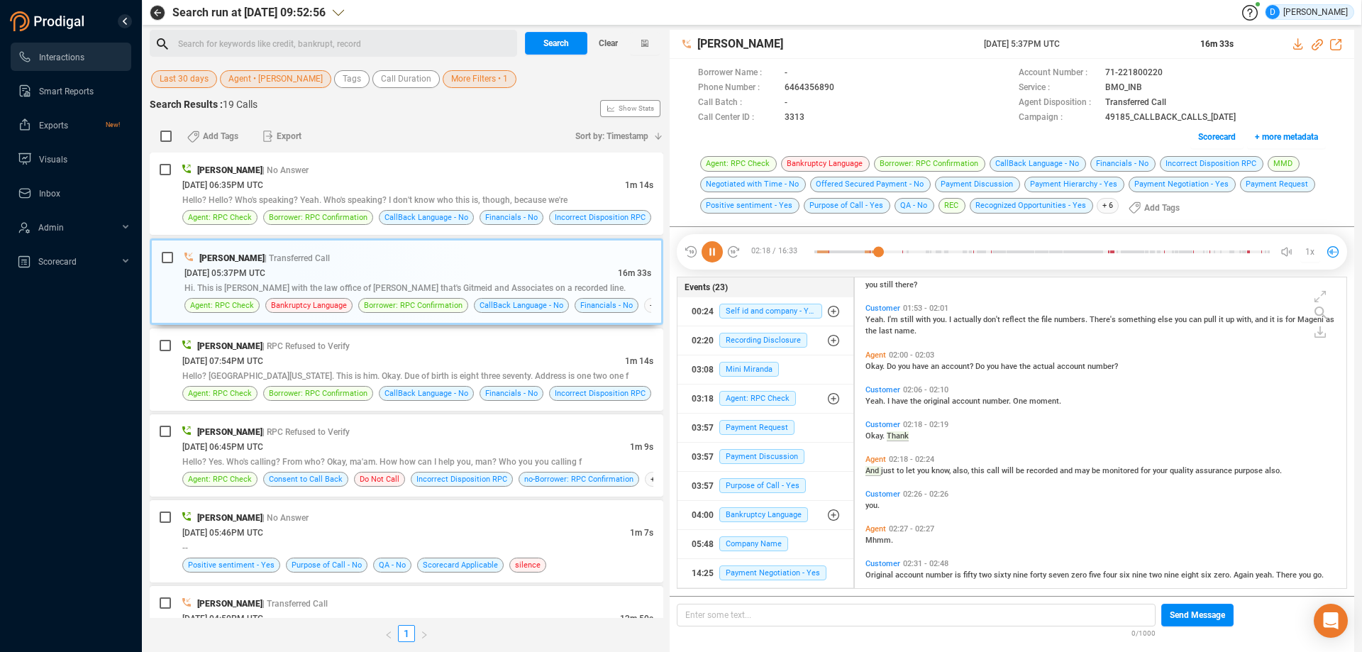
click at [712, 258] on icon at bounding box center [712, 251] width 21 height 21
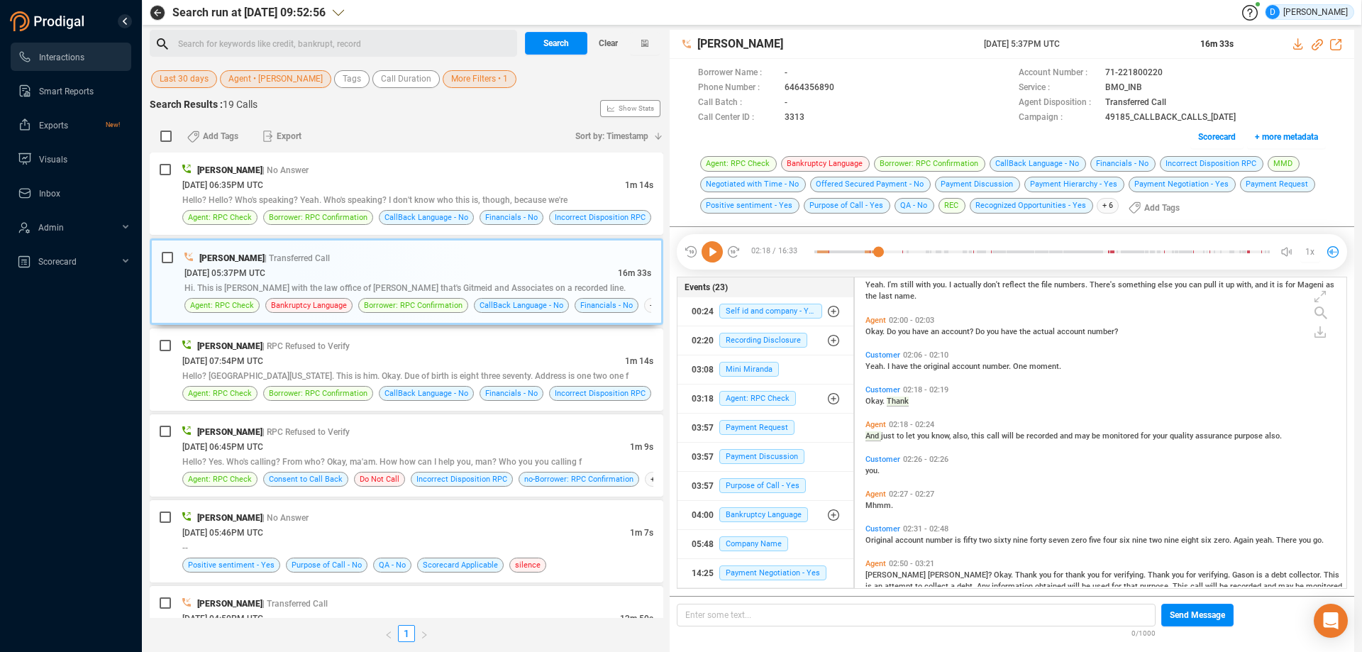
click at [716, 255] on icon at bounding box center [712, 251] width 21 height 21
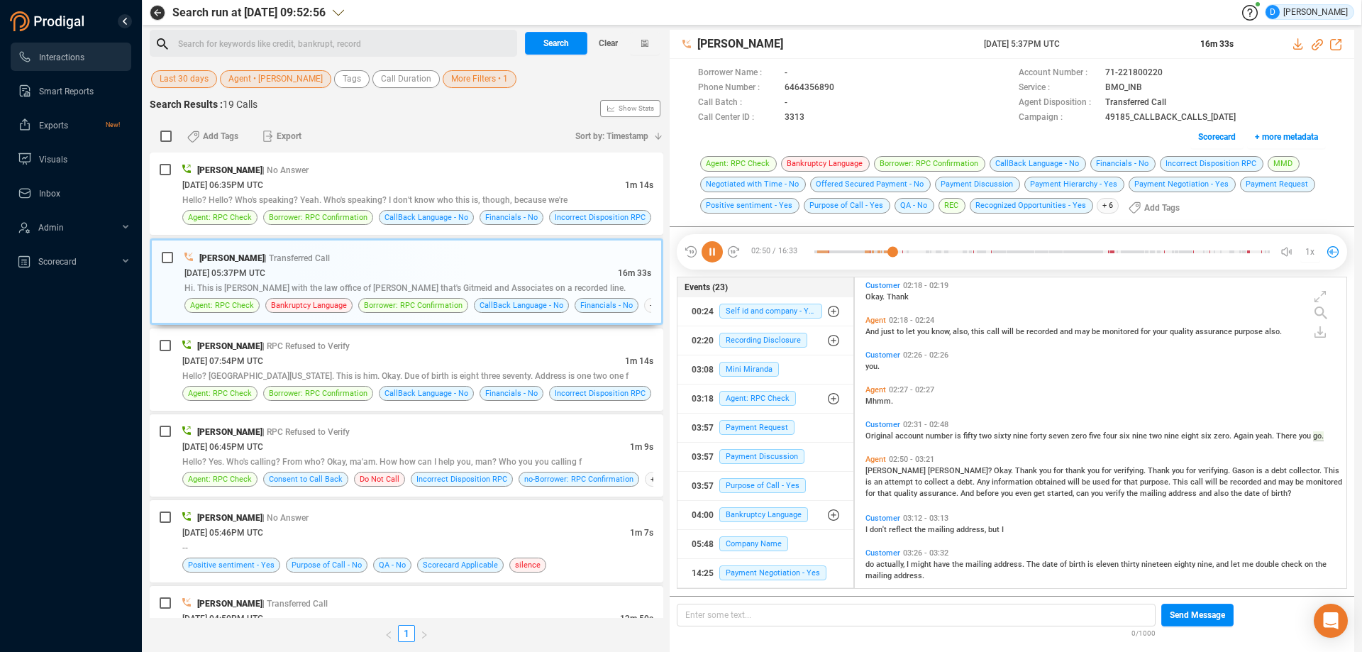
scroll to position [387, 0]
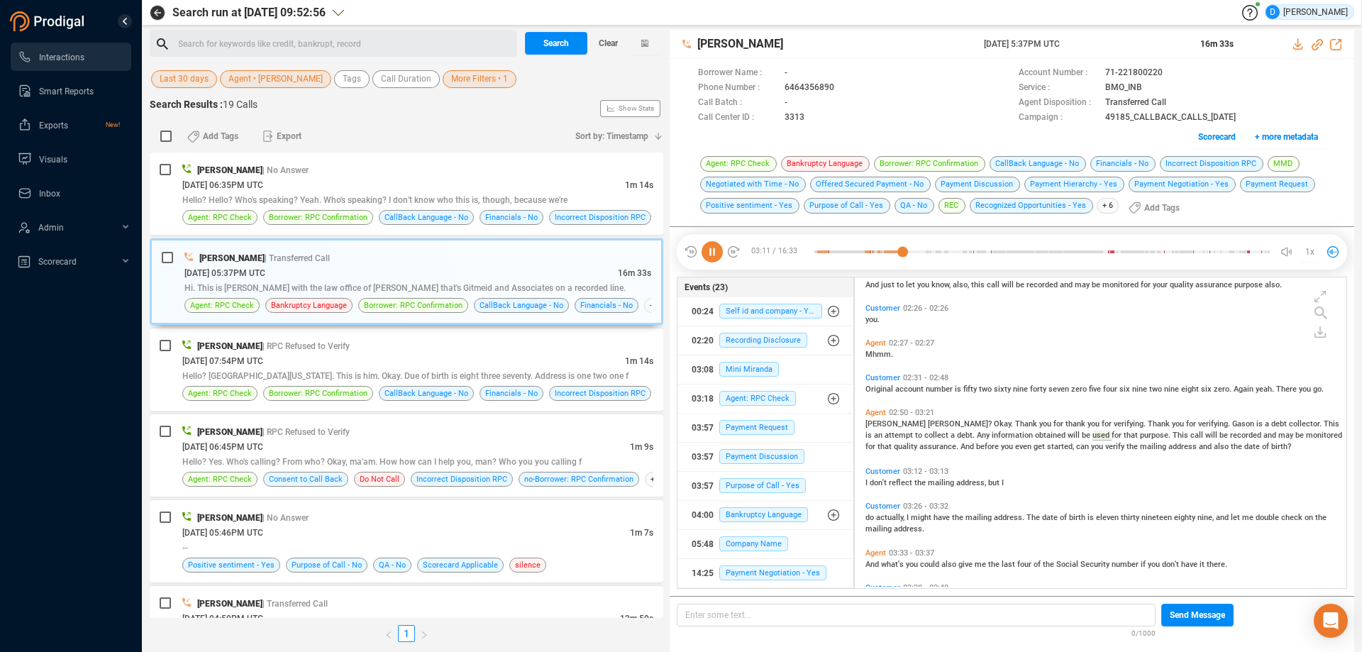
click at [714, 255] on icon at bounding box center [712, 251] width 21 height 21
click at [717, 252] on icon at bounding box center [712, 251] width 21 height 21
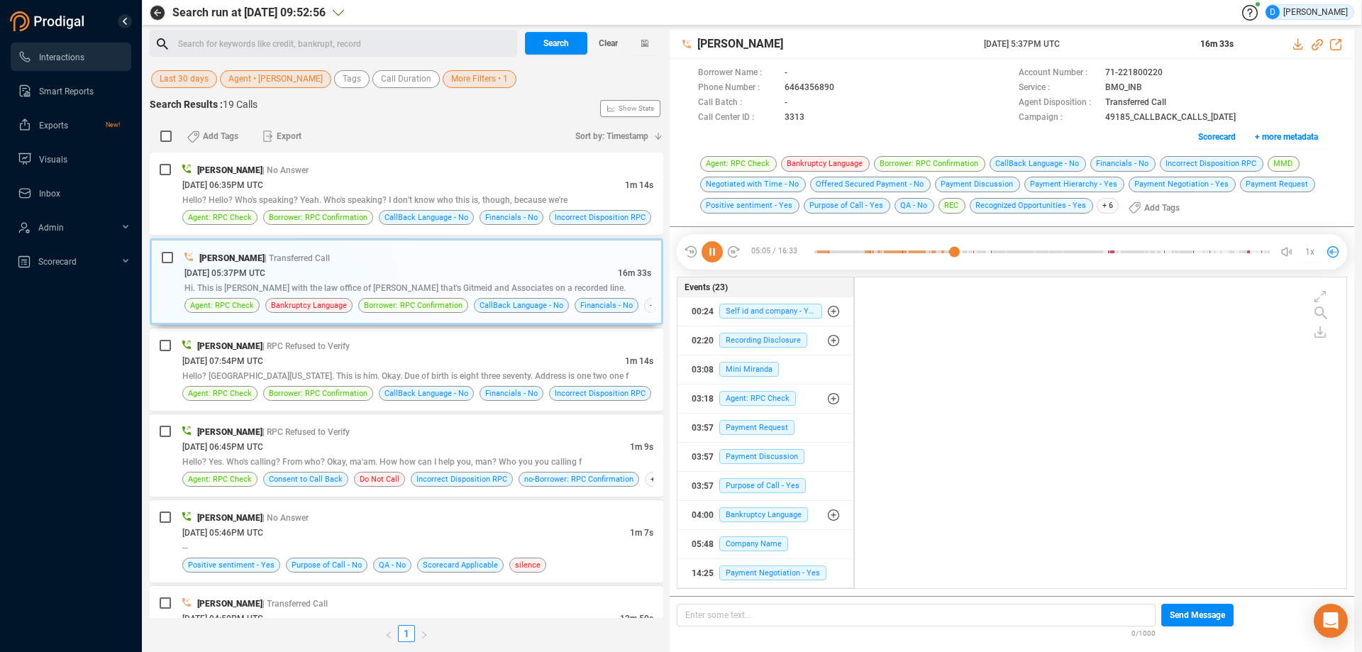
scroll to position [980, 0]
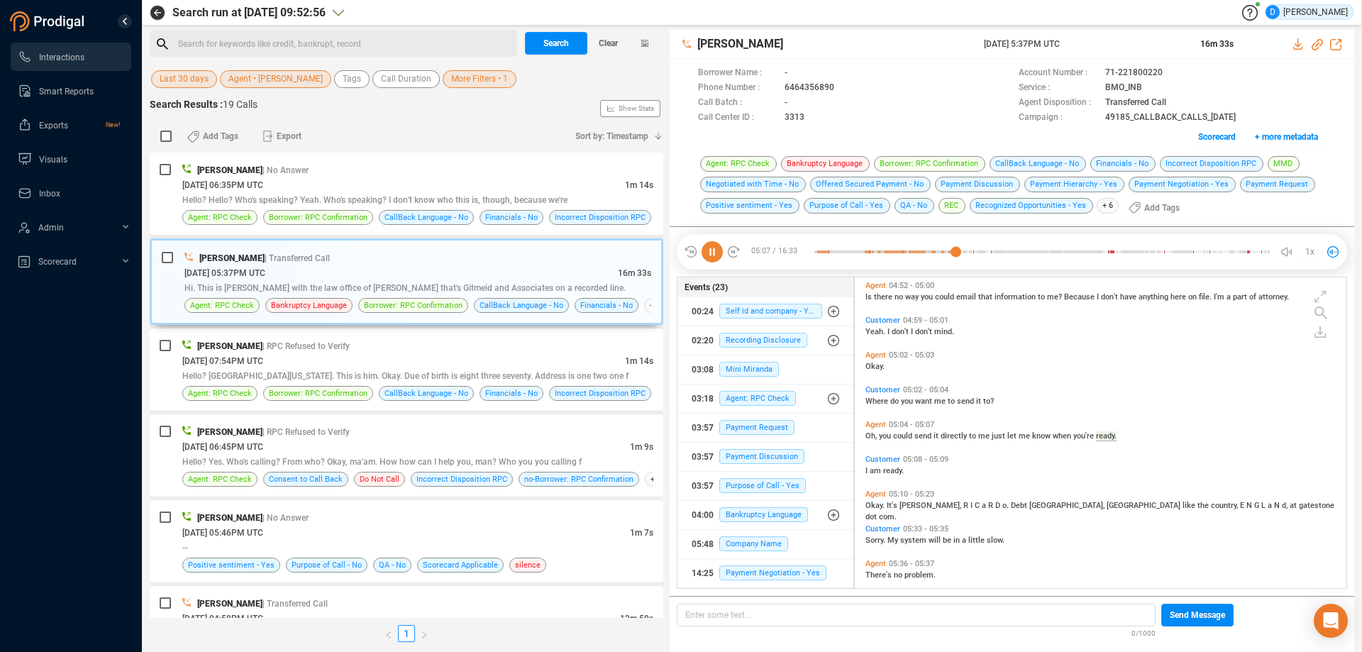
click at [711, 255] on icon at bounding box center [712, 251] width 21 height 21
